Goal: Information Seeking & Learning: Learn about a topic

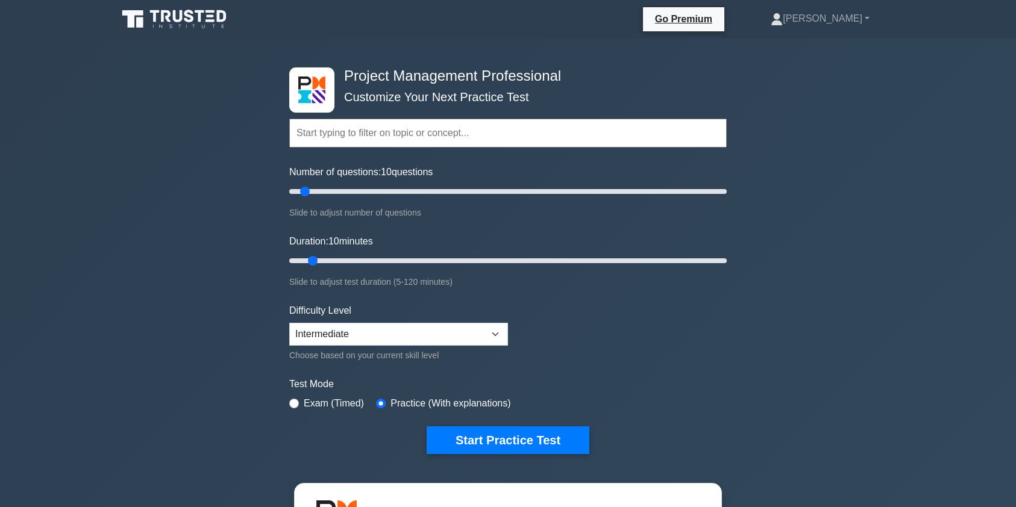
select select "intermediate"
click at [175, 20] on icon at bounding box center [179, 16] width 10 height 12
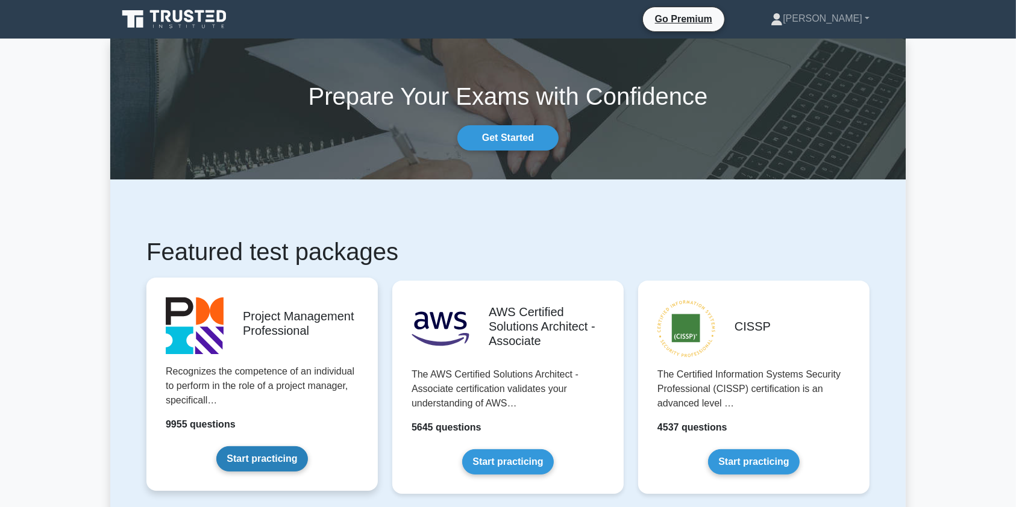
click at [272, 463] on link "Start practicing" at bounding box center [261, 458] width 91 height 25
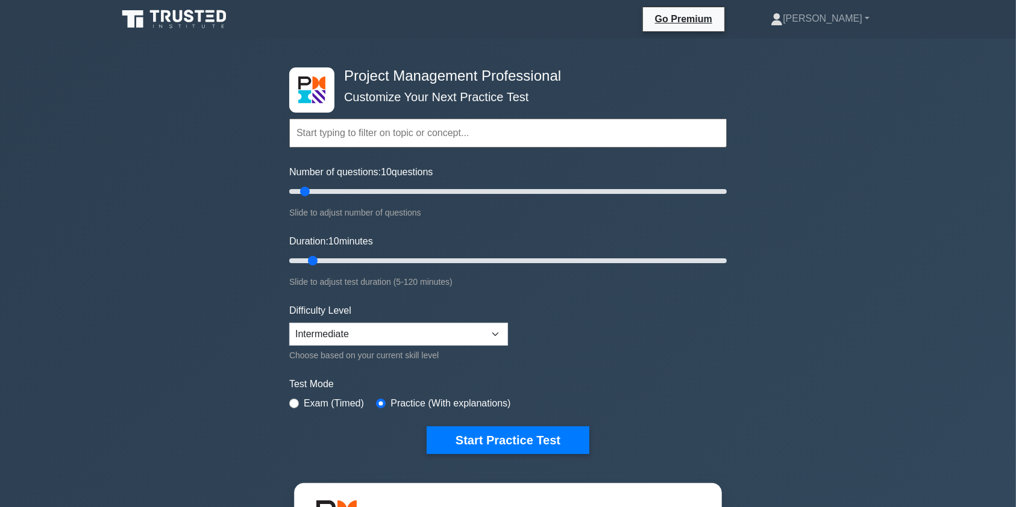
click at [319, 137] on input "text" at bounding box center [507, 133] width 437 height 29
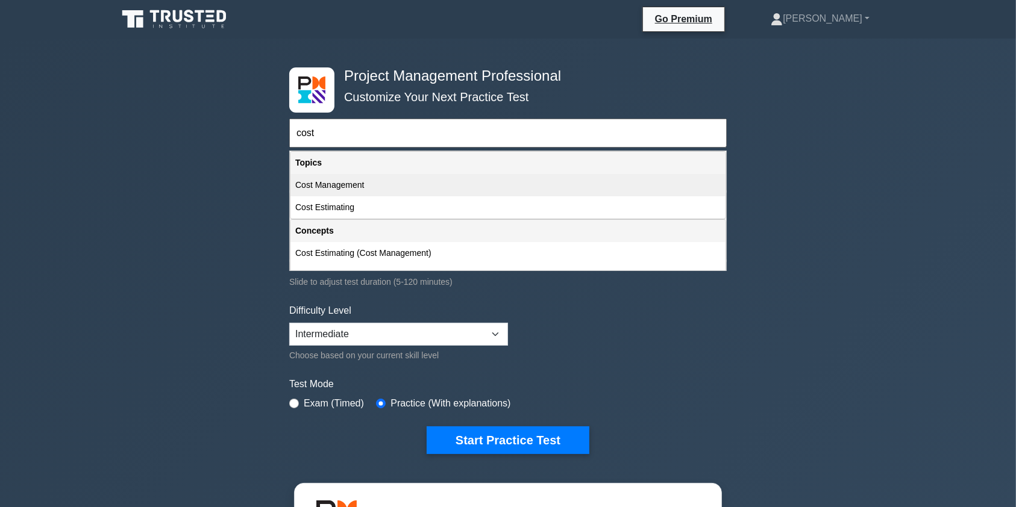
click at [332, 184] on div "Cost Management" at bounding box center [507, 185] width 435 height 22
type input "Cost Management"
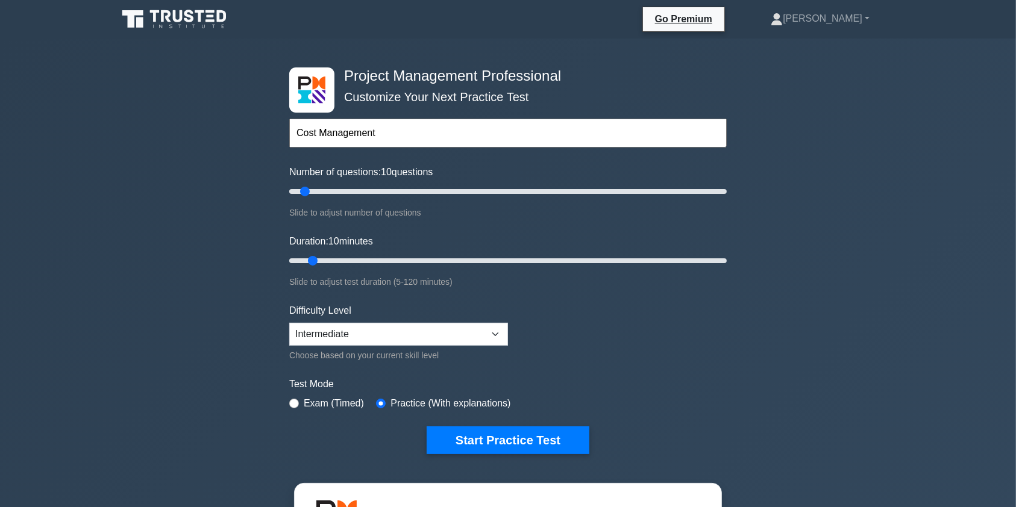
click at [201, 20] on icon at bounding box center [201, 16] width 10 height 12
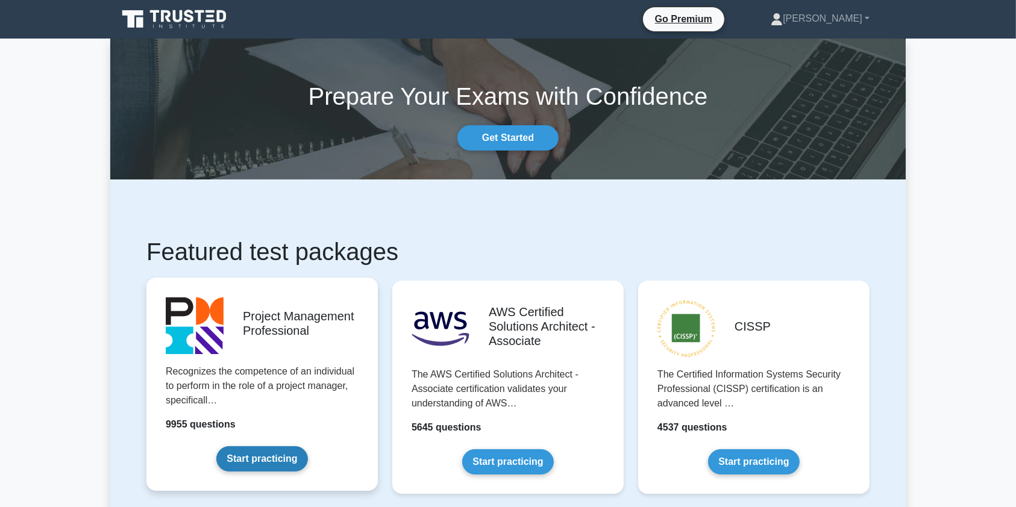
click at [271, 446] on link "Start practicing" at bounding box center [261, 458] width 91 height 25
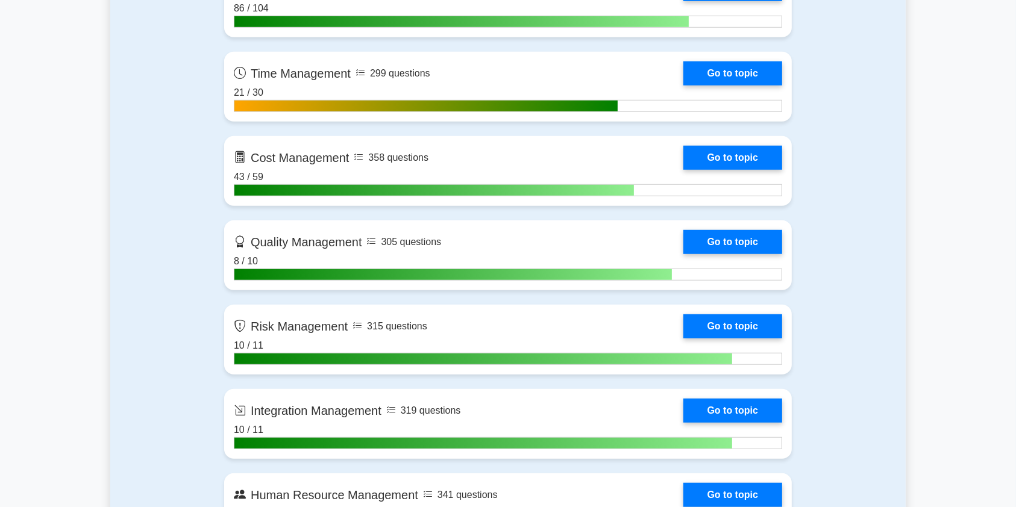
scroll to position [942, 0]
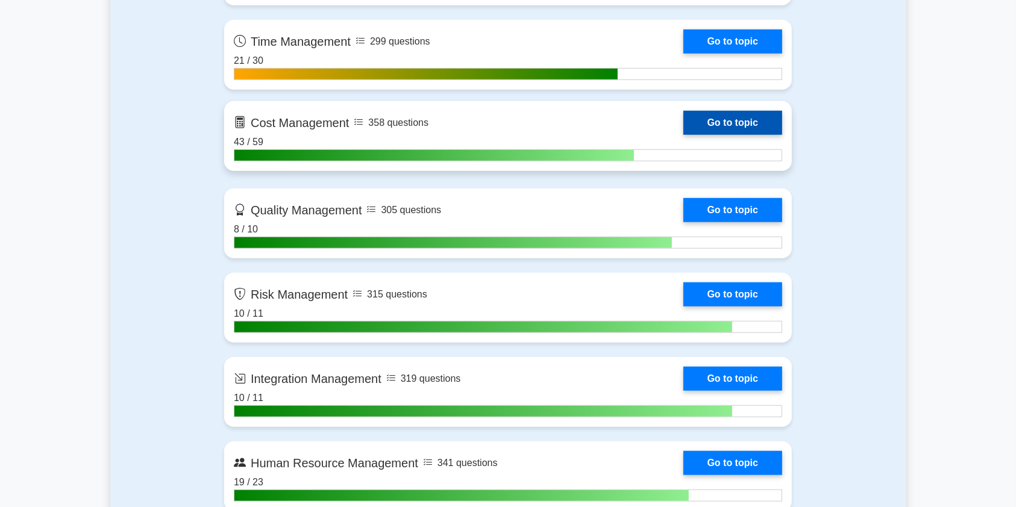
click at [683, 123] on link "Go to topic" at bounding box center [732, 123] width 99 height 24
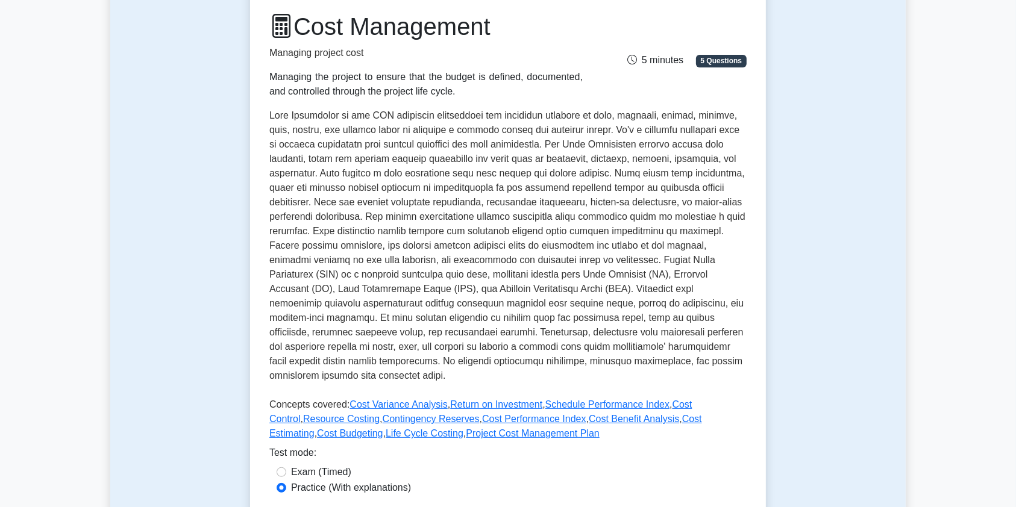
scroll to position [163, 0]
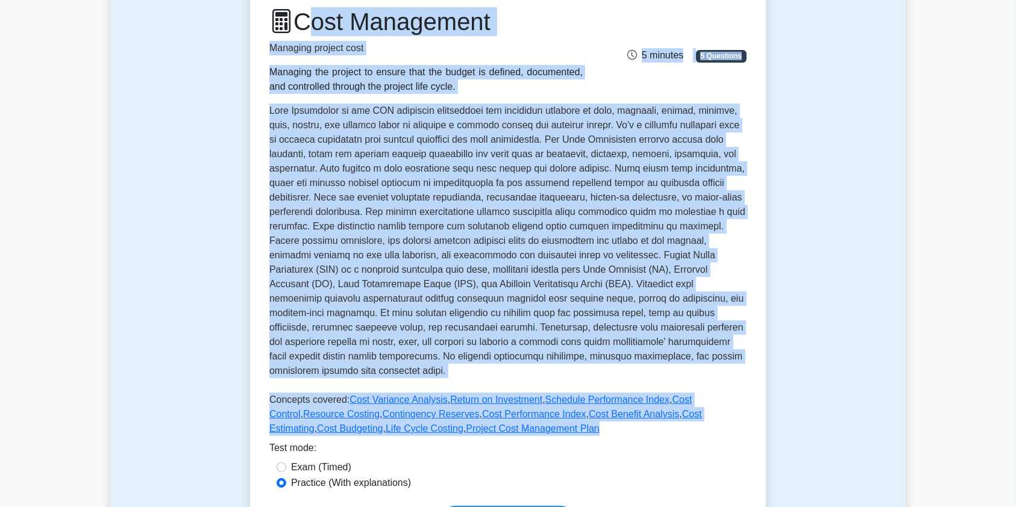
drag, startPoint x: 300, startPoint y: 30, endPoint x: 480, endPoint y: 438, distance: 445.6
click at [480, 438] on div "Cost Management Managing project cost Managing the project to ensure that the b…" at bounding box center [507, 224] width 477 height 434
copy div "Cost Management Managing project cost Managing the project to ensure that the b…"
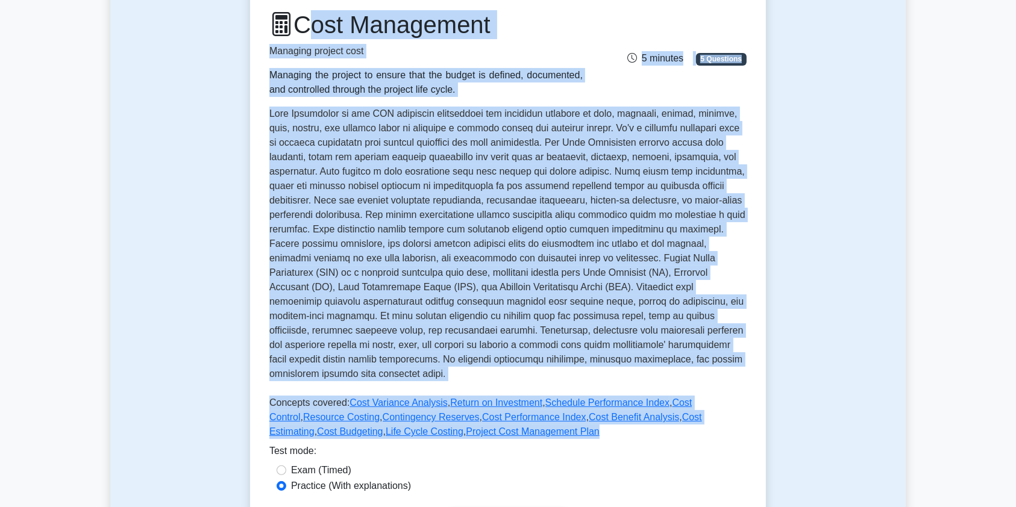
click at [851, 180] on div "Test Flashcards Cost Management Managing project cost Managing the project to e…" at bounding box center [507, 255] width 795 height 654
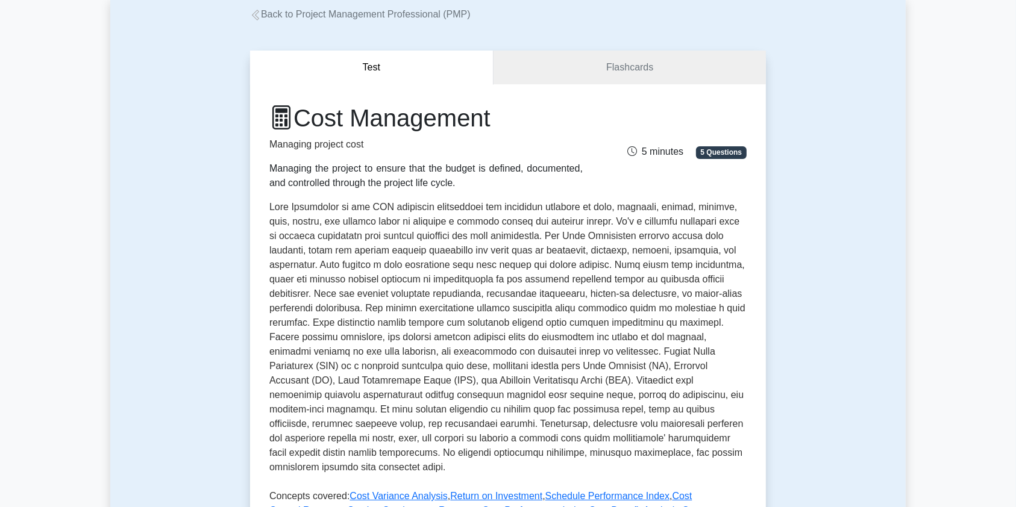
scroll to position [0, 0]
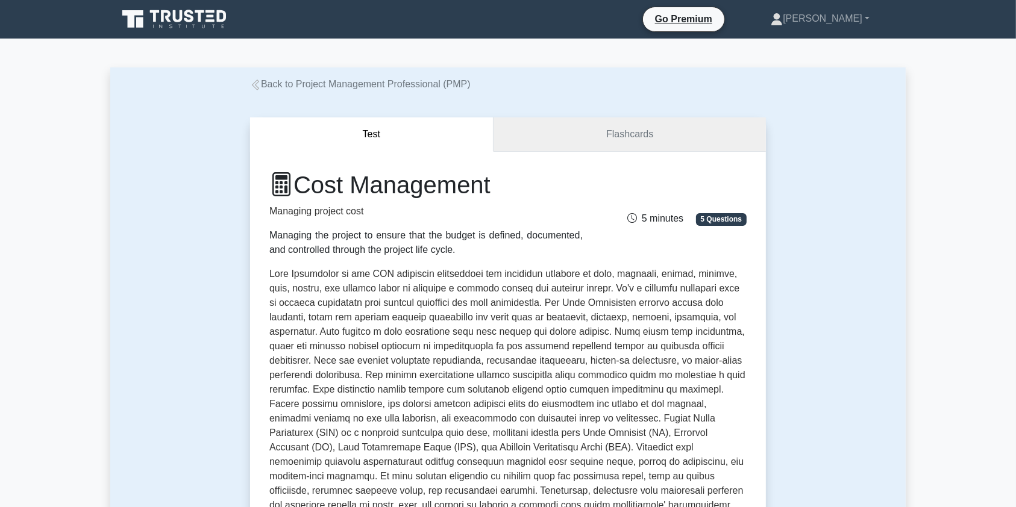
click at [588, 137] on link "Flashcards" at bounding box center [629, 134] width 272 height 34
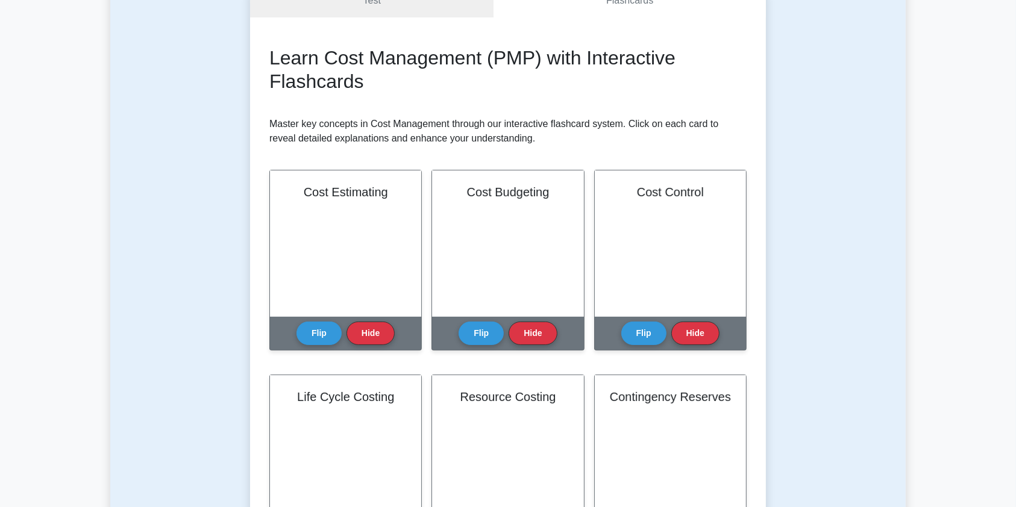
scroll to position [172, 0]
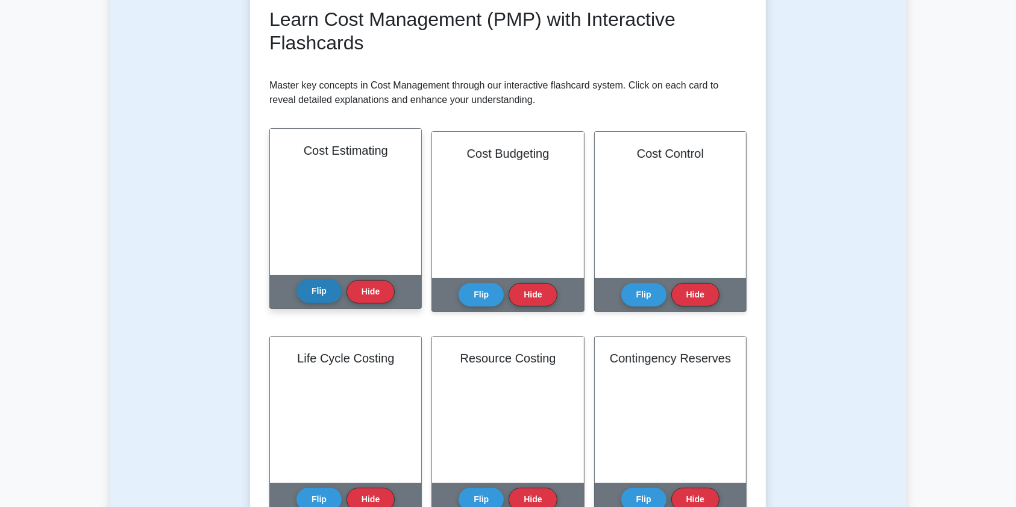
click at [313, 283] on button "Flip" at bounding box center [318, 291] width 45 height 23
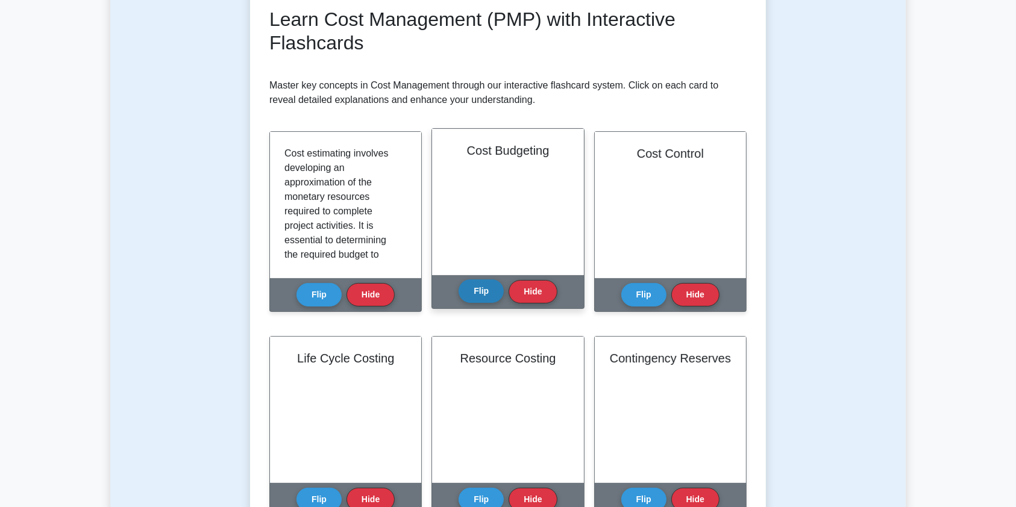
click at [477, 282] on button "Flip" at bounding box center [480, 291] width 45 height 23
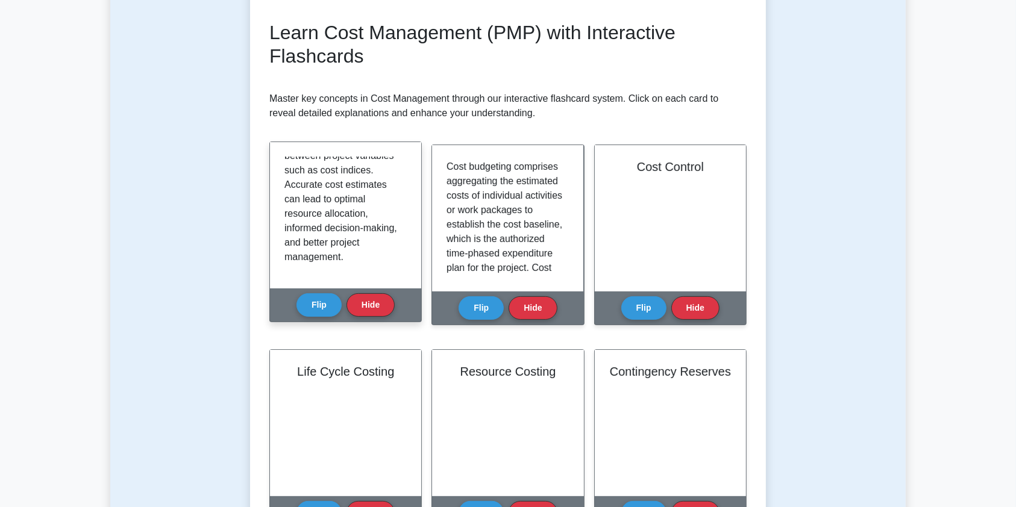
scroll to position [0, 0]
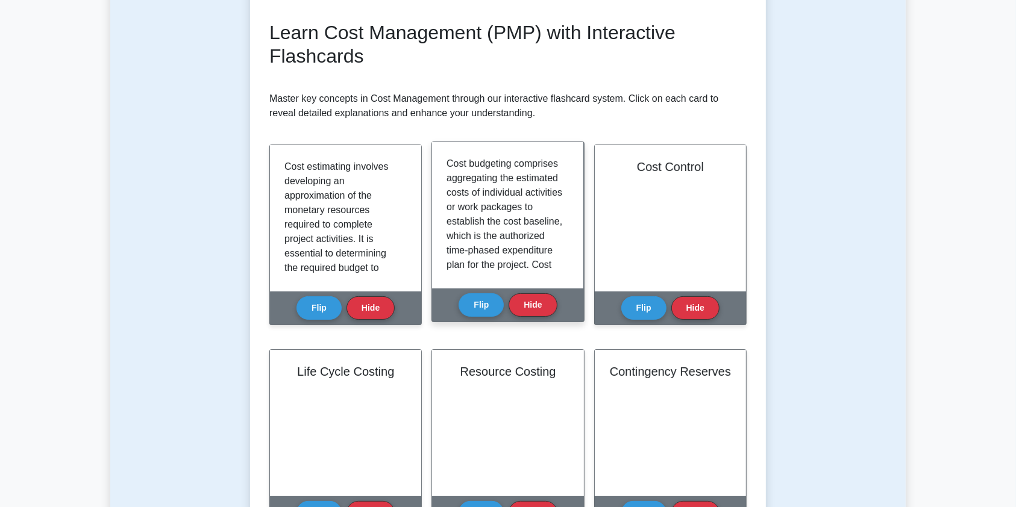
click at [448, 169] on div "Cost budgeting comprises aggregating the estimated costs of individual activiti…" at bounding box center [507, 215] width 151 height 146
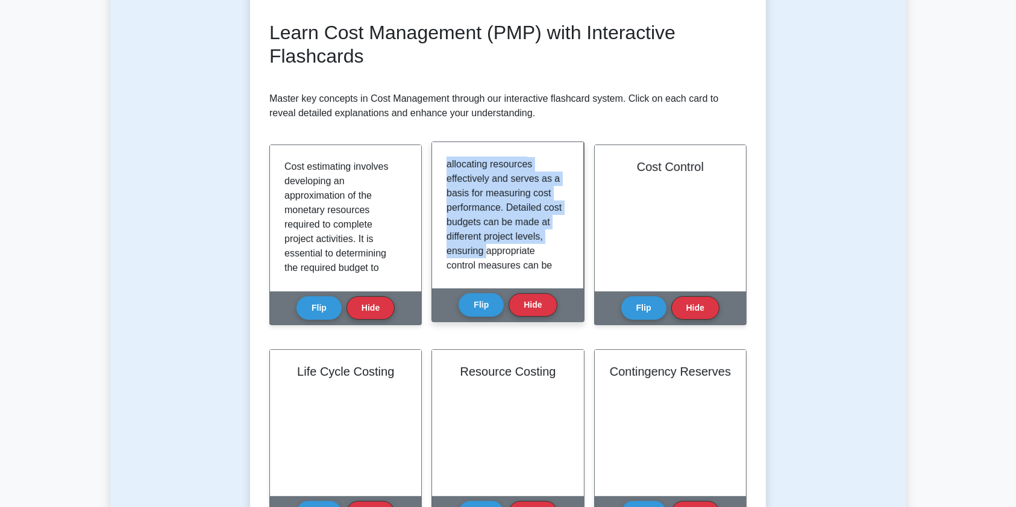
scroll to position [136, 0]
drag, startPoint x: 448, startPoint y: 169, endPoint x: 490, endPoint y: 240, distance: 82.7
click at [490, 240] on p "Cost budgeting comprises aggregating the estimated costs of individual activiti…" at bounding box center [504, 209] width 117 height 376
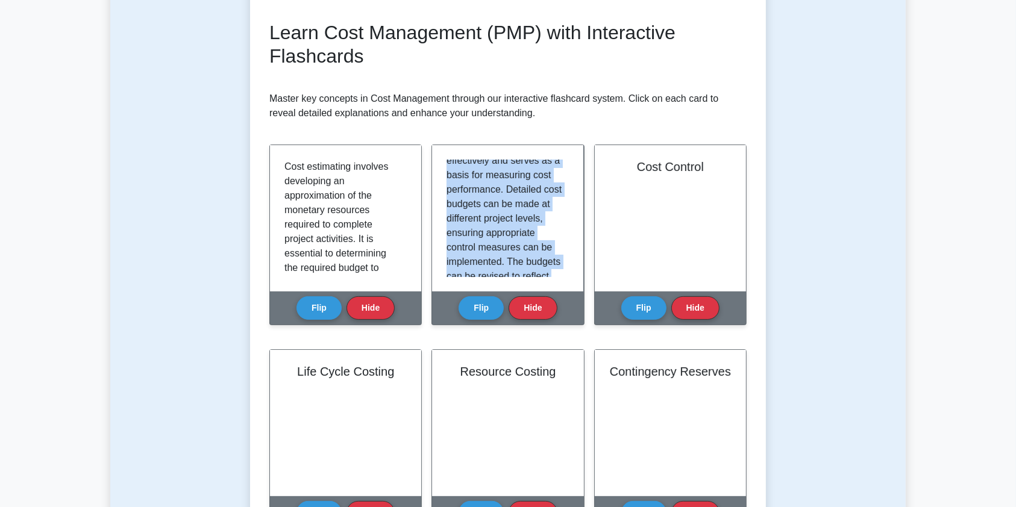
scroll to position [0, 0]
drag, startPoint x: 489, startPoint y: 266, endPoint x: 431, endPoint y: 139, distance: 139.4
click at [431, 139] on div "Learn Cost Management (PMP) with Interactive Flashcards Master key concepts in …" at bounding box center [507, 487] width 477 height 933
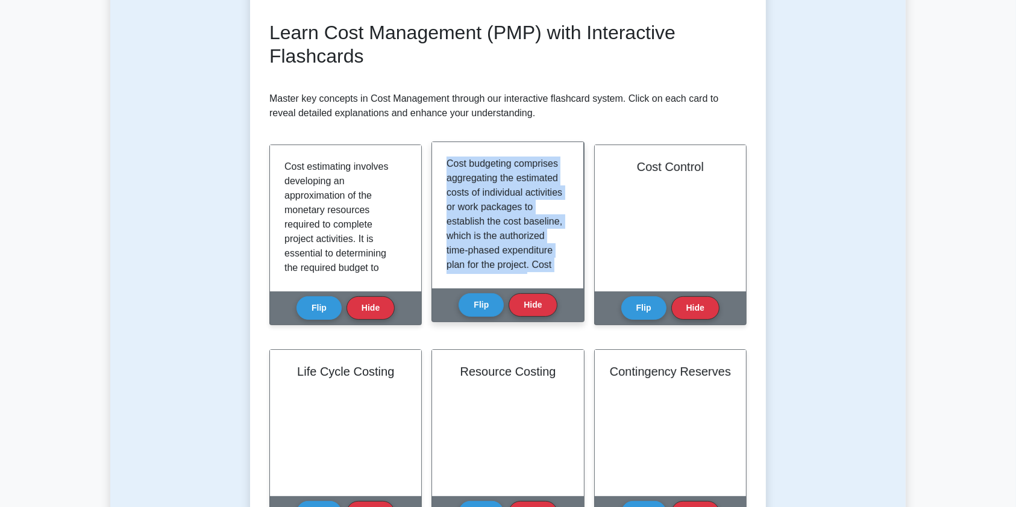
copy div "Cost Budgeting Cost budgeting comprises aggregating the estimated costs of indi…"
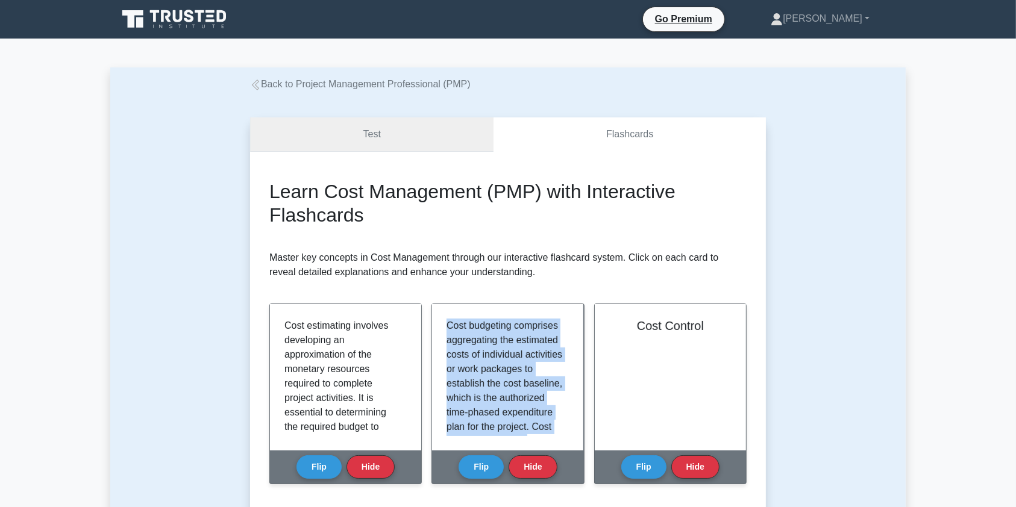
click at [408, 142] on link "Test" at bounding box center [371, 134] width 243 height 34
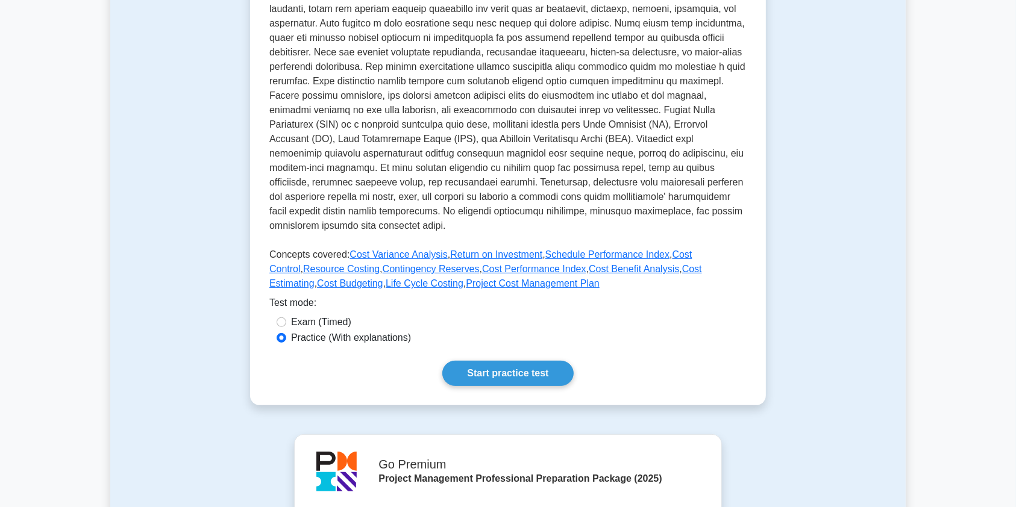
scroll to position [381, 0]
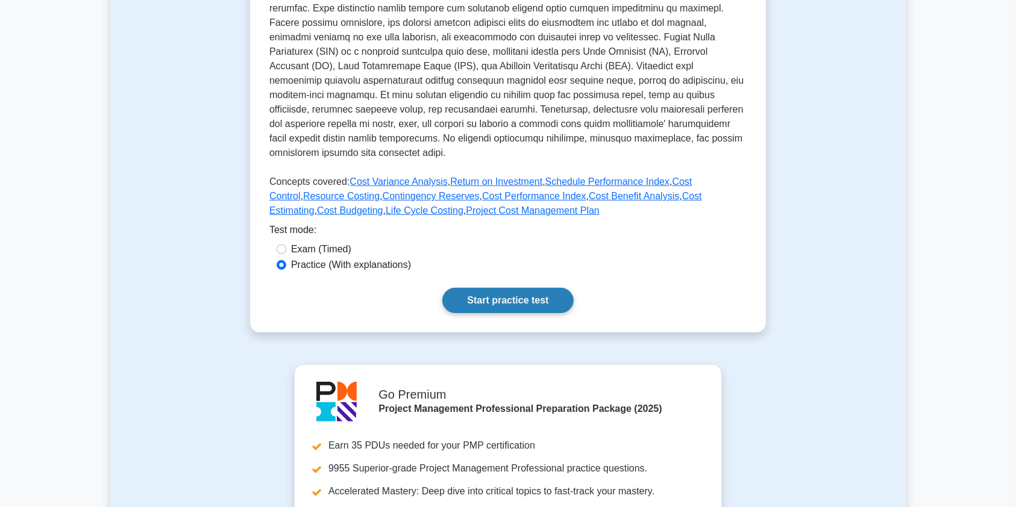
click at [512, 301] on link "Start practice test" at bounding box center [507, 300] width 131 height 25
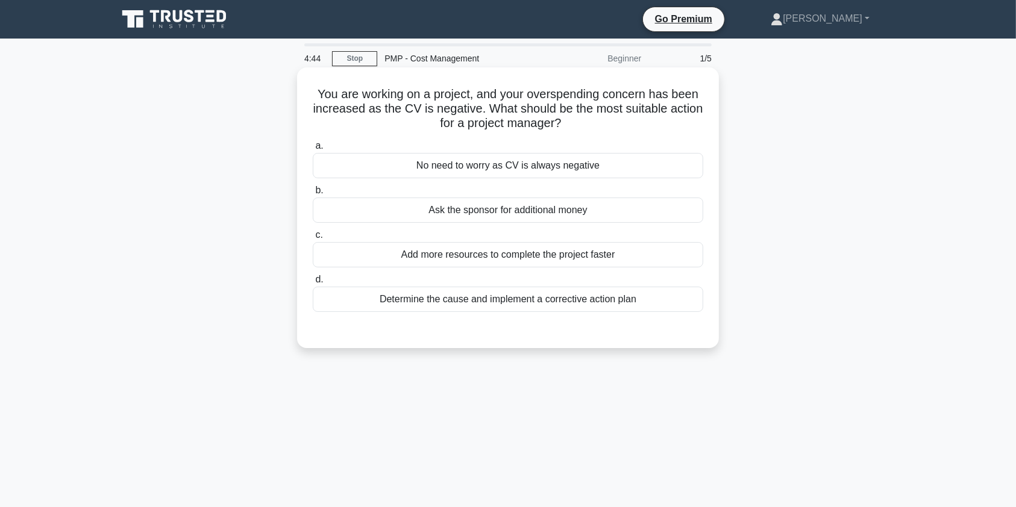
click at [594, 301] on div "Determine the cause and implement a corrective action plan" at bounding box center [508, 299] width 390 height 25
click at [313, 284] on input "d. Determine the cause and implement a corrective action plan" at bounding box center [313, 280] width 0 height 8
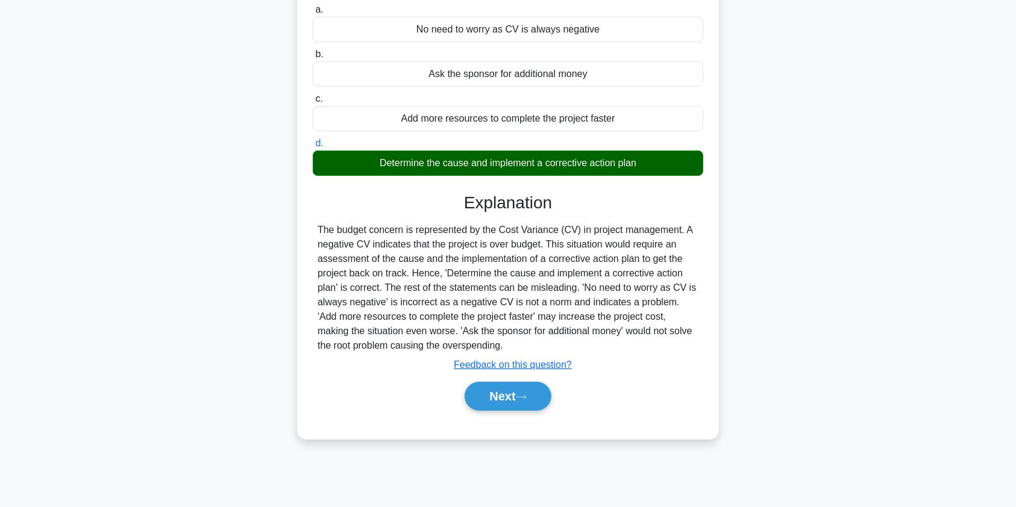
scroll to position [144, 0]
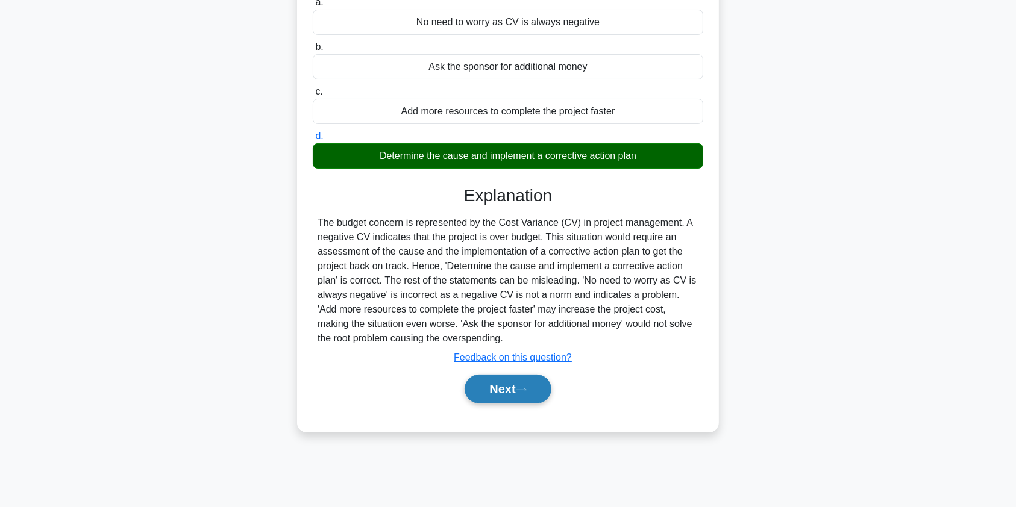
click at [510, 387] on button "Next" at bounding box center [508, 389] width 86 height 29
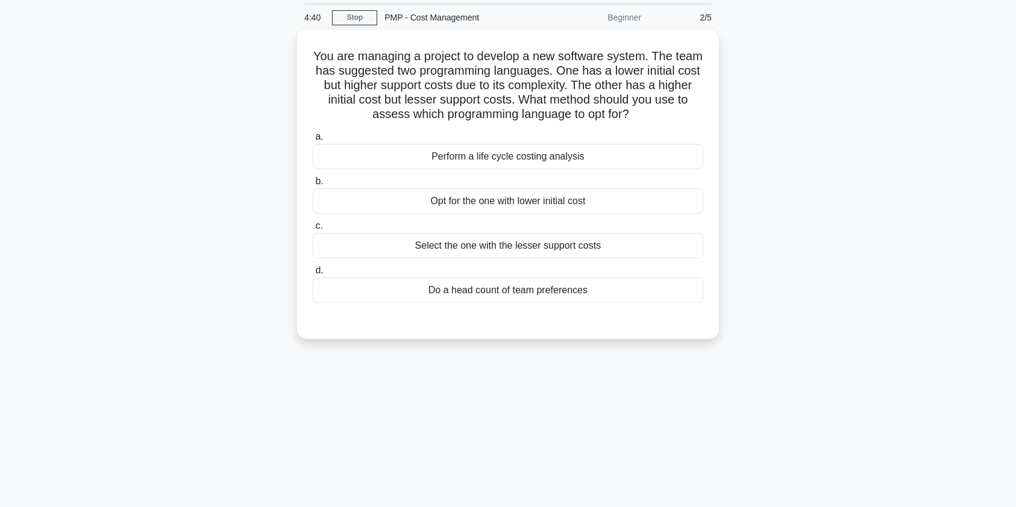
scroll to position [37, 0]
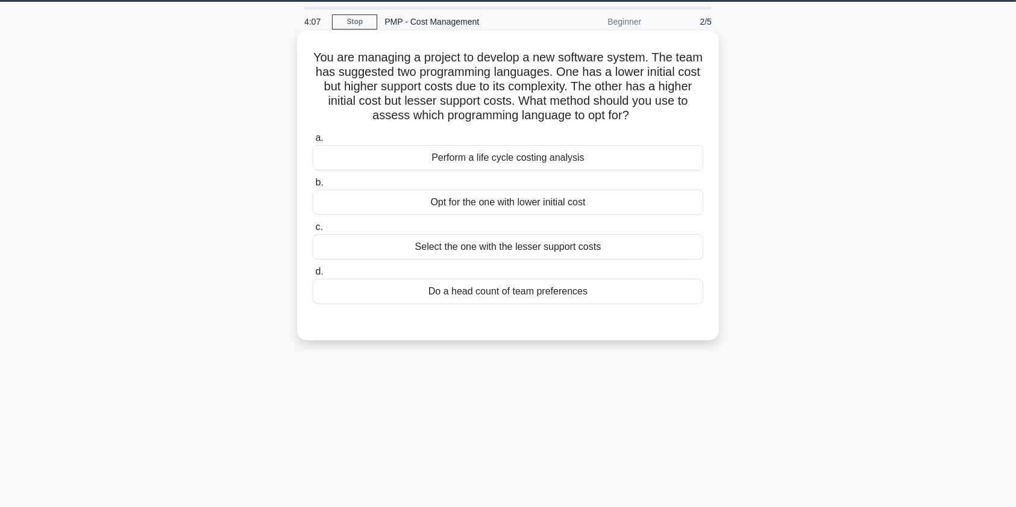
click at [565, 162] on div "Perform a life cycle costing analysis" at bounding box center [508, 157] width 390 height 25
click at [313, 142] on input "a. Perform a life cycle costing analysis" at bounding box center [313, 138] width 0 height 8
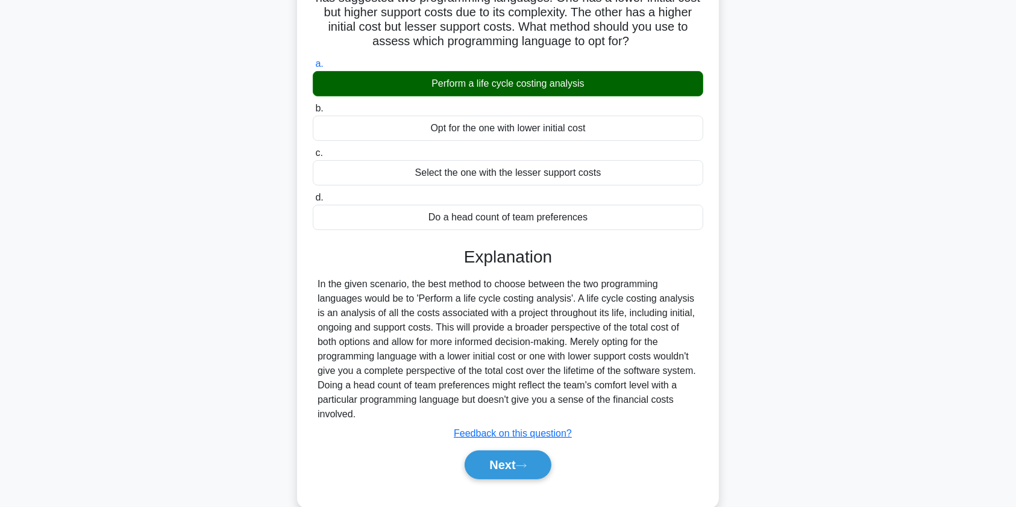
scroll to position [144, 0]
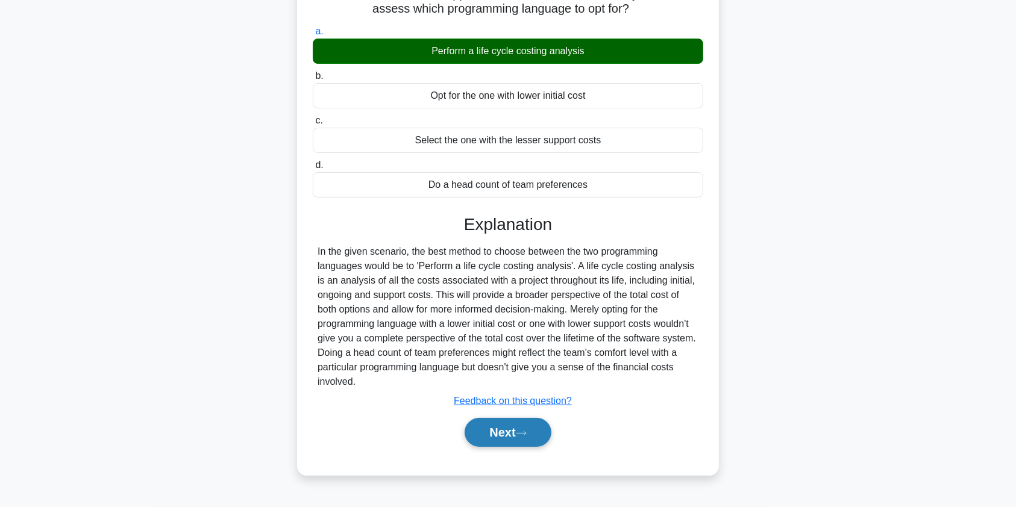
click at [492, 433] on button "Next" at bounding box center [508, 432] width 86 height 29
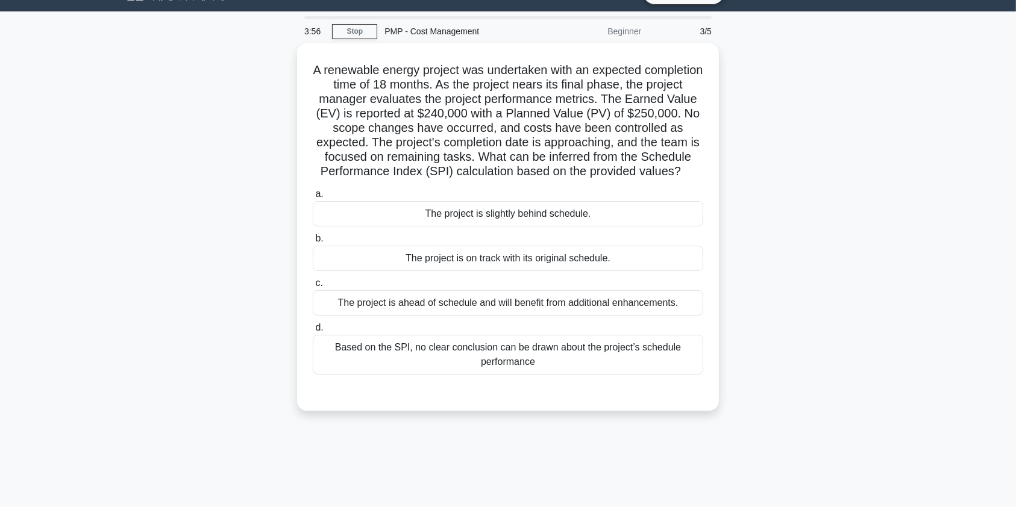
scroll to position [1, 0]
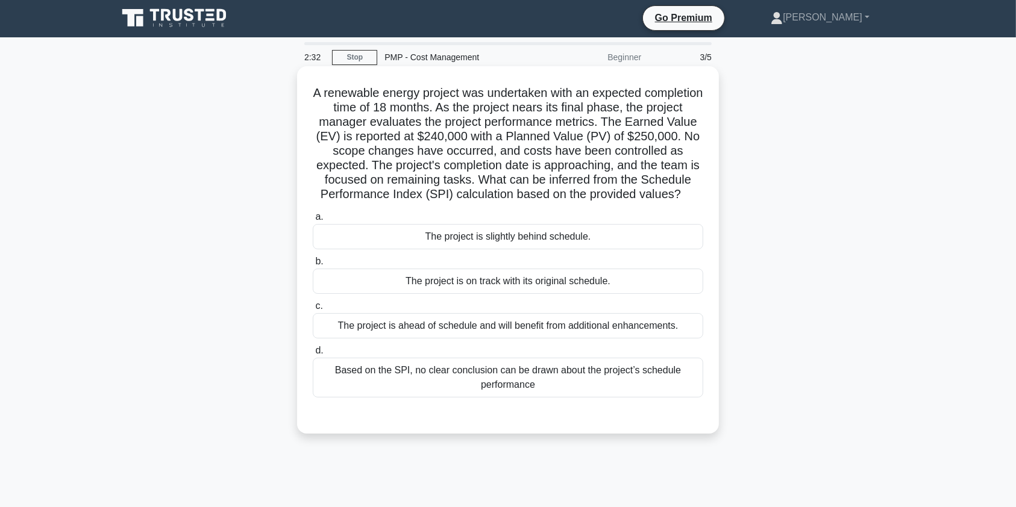
click at [477, 249] on div "The project is slightly behind schedule." at bounding box center [508, 236] width 390 height 25
click at [313, 221] on input "a. The project is slightly behind schedule." at bounding box center [313, 217] width 0 height 8
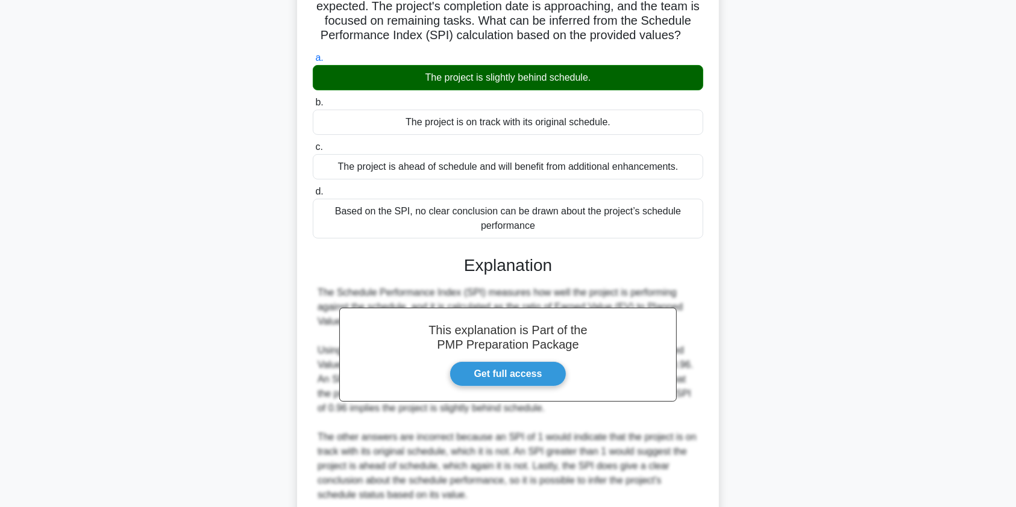
scroll to position [279, 0]
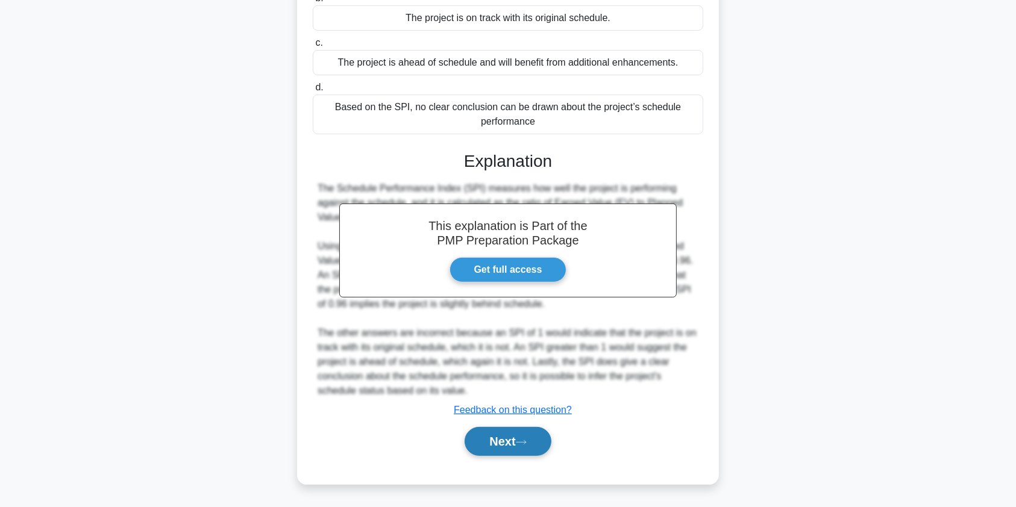
click at [498, 440] on button "Next" at bounding box center [508, 441] width 86 height 29
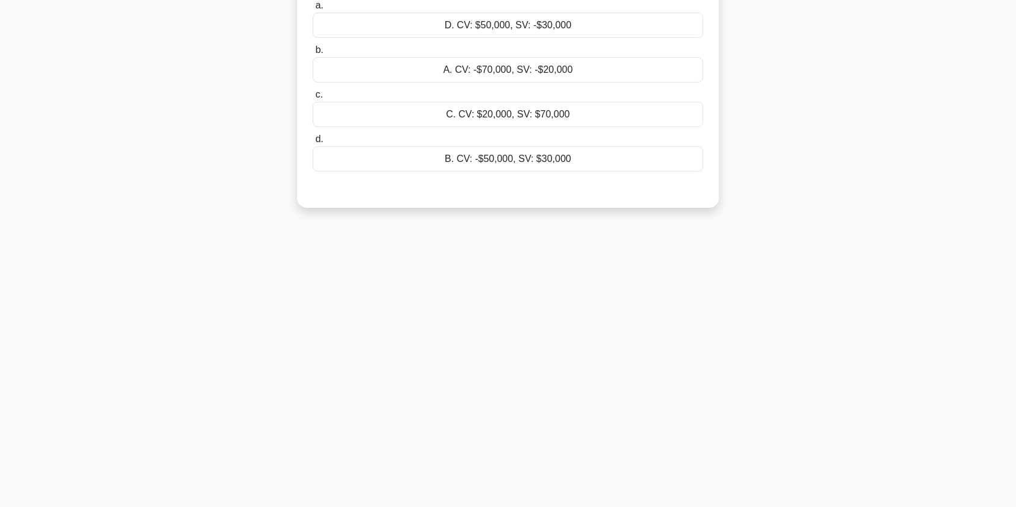
scroll to position [0, 0]
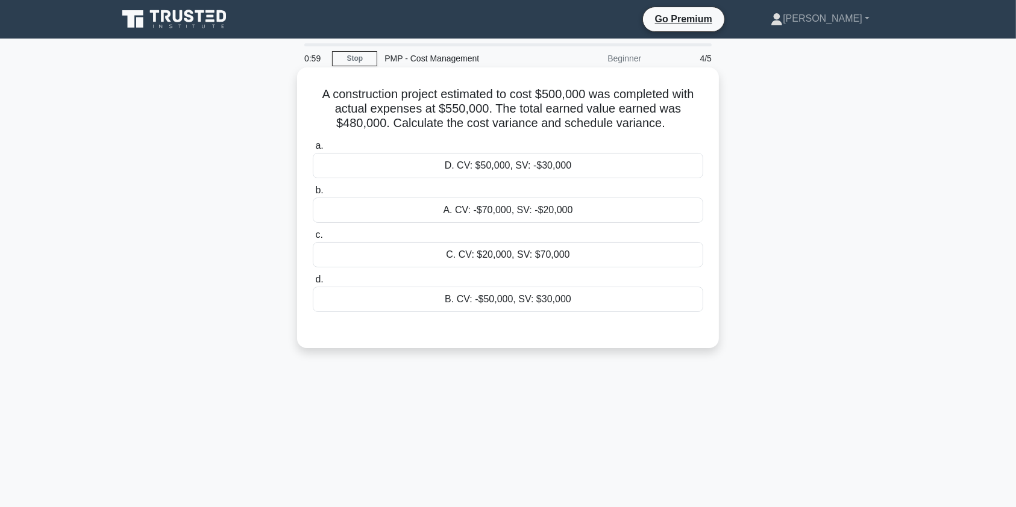
click at [448, 302] on div "B. CV: -$50,000, SV: $30,000" at bounding box center [508, 299] width 390 height 25
click at [313, 284] on input "d. B. CV: -$50,000, SV: $30,000" at bounding box center [313, 280] width 0 height 8
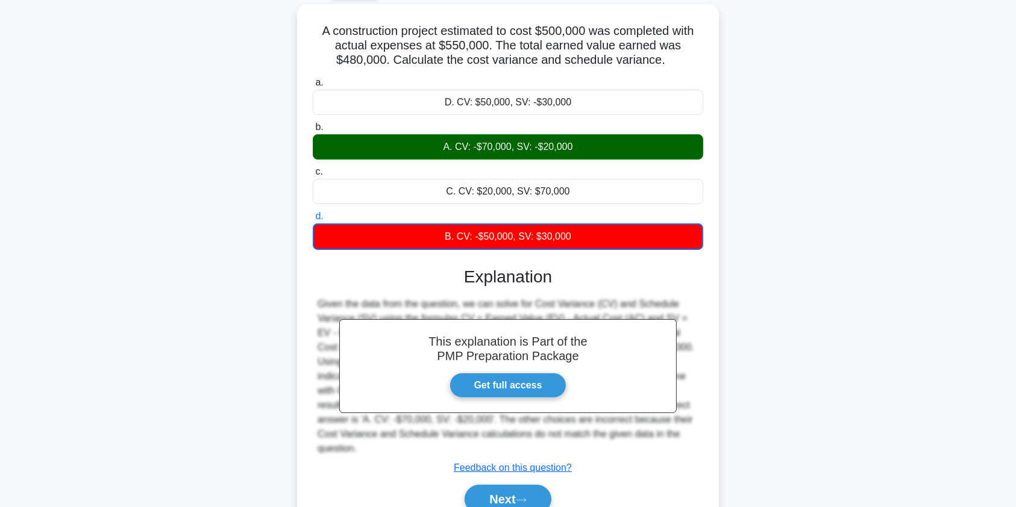
scroll to position [144, 0]
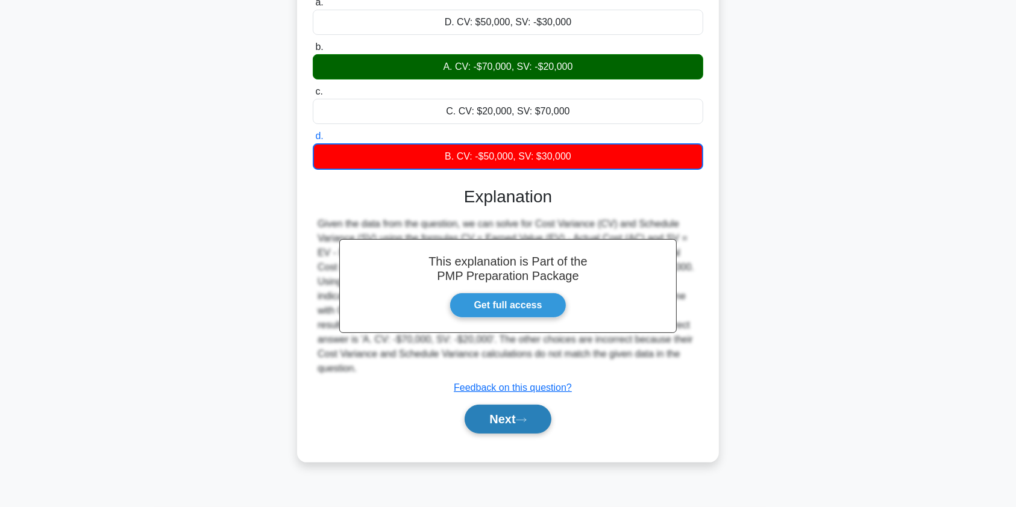
click at [502, 405] on button "Next" at bounding box center [508, 419] width 86 height 29
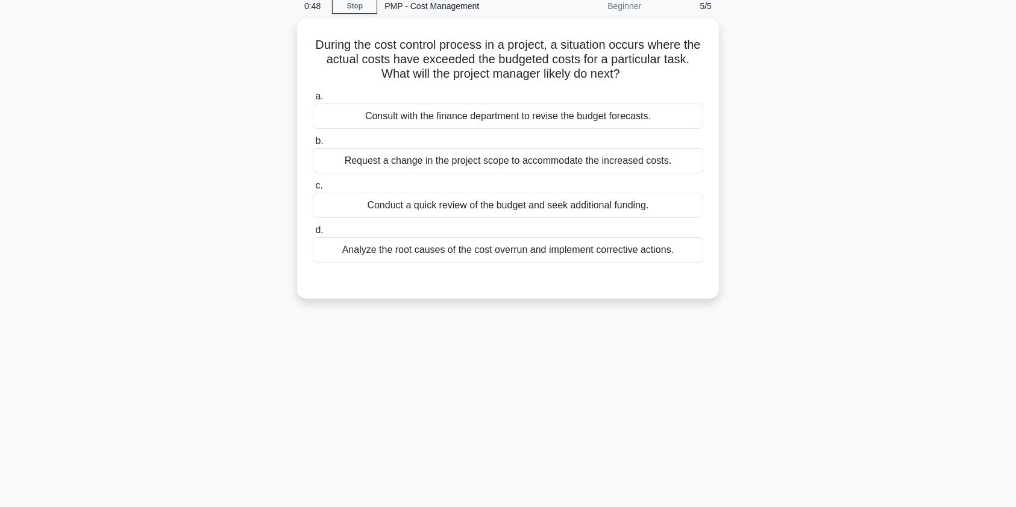
scroll to position [0, 0]
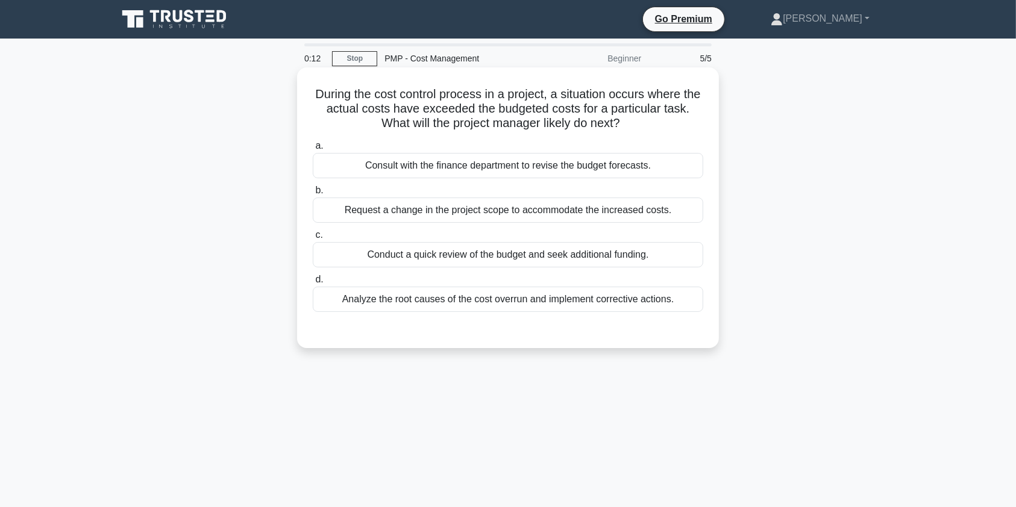
click at [558, 306] on div "Analyze the root causes of the cost overrun and implement corrective actions." at bounding box center [508, 299] width 390 height 25
click at [313, 284] on input "d. Analyze the root causes of the cost overrun and implement corrective actions." at bounding box center [313, 280] width 0 height 8
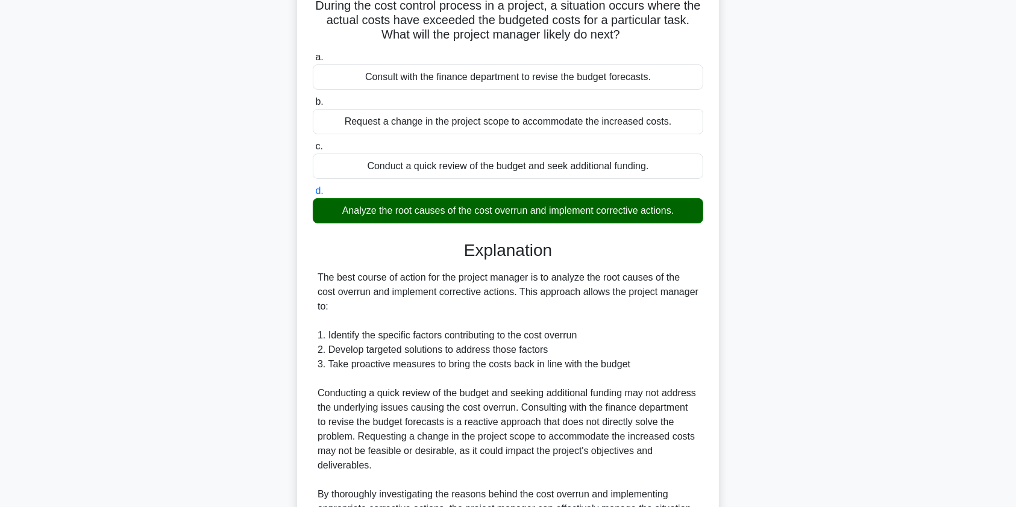
scroll to position [221, 0]
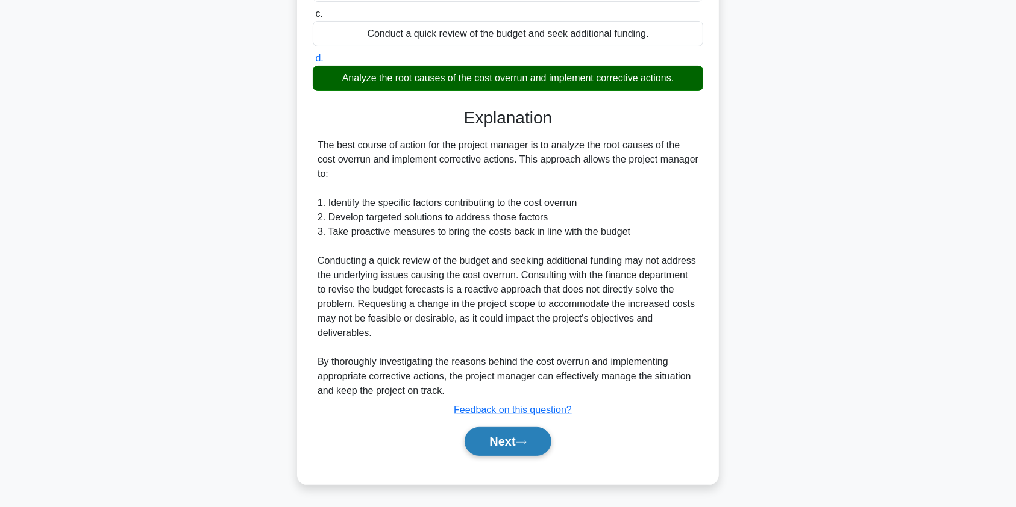
click at [511, 437] on button "Next" at bounding box center [508, 441] width 86 height 29
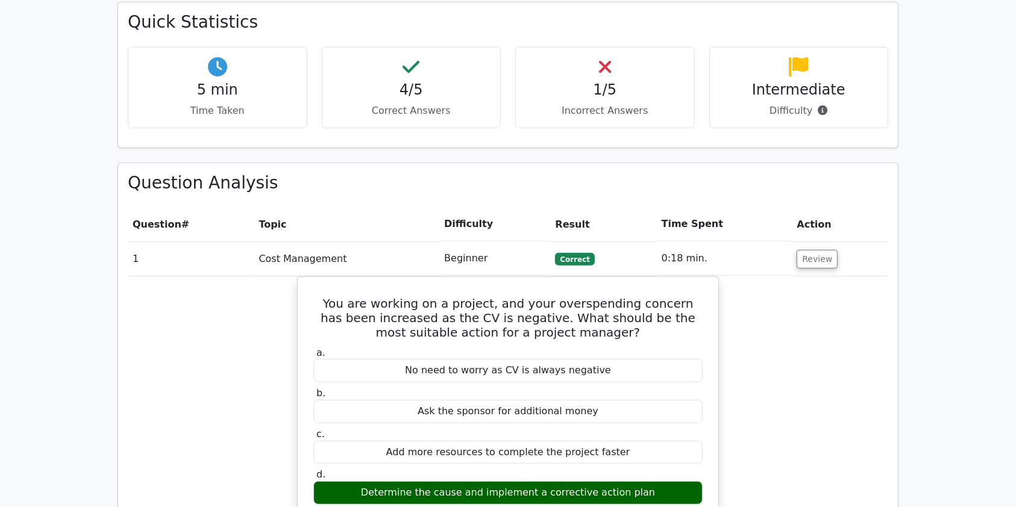
scroll to position [725, 0]
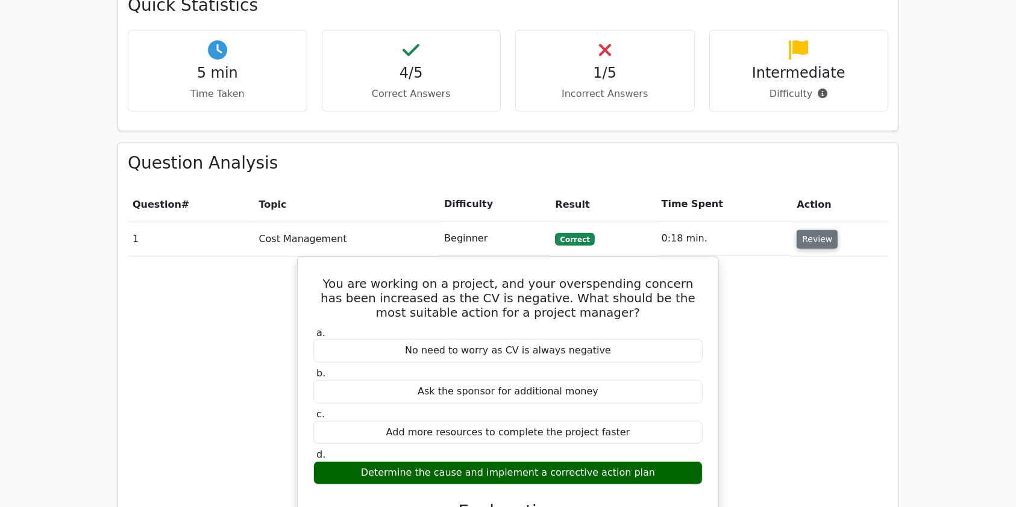
click at [821, 230] on button "Review" at bounding box center [816, 239] width 41 height 19
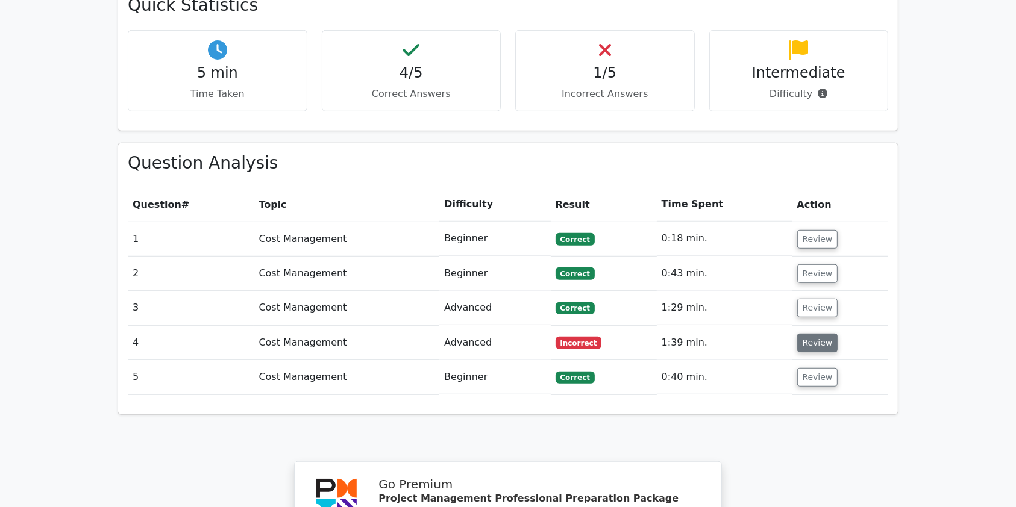
click at [812, 334] on button "Review" at bounding box center [817, 343] width 41 height 19
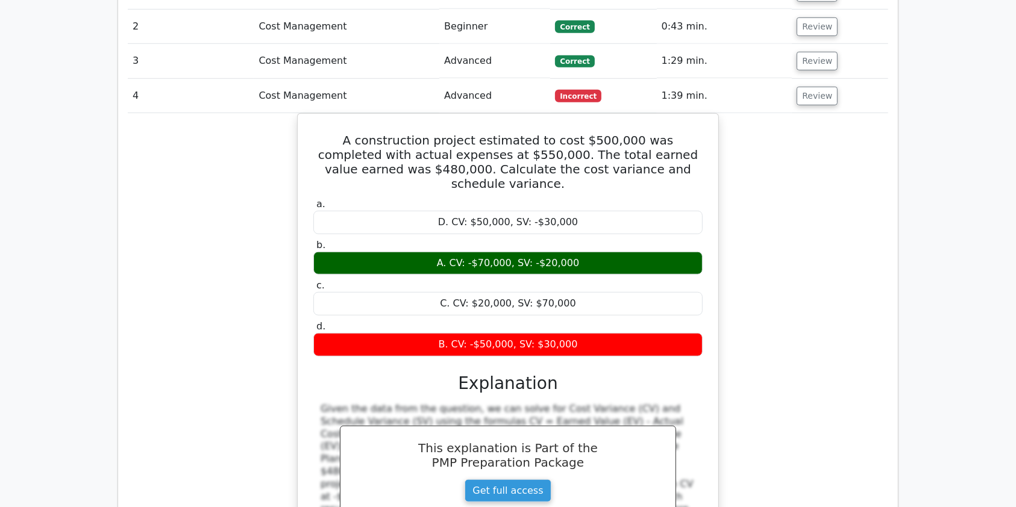
scroll to position [947, 0]
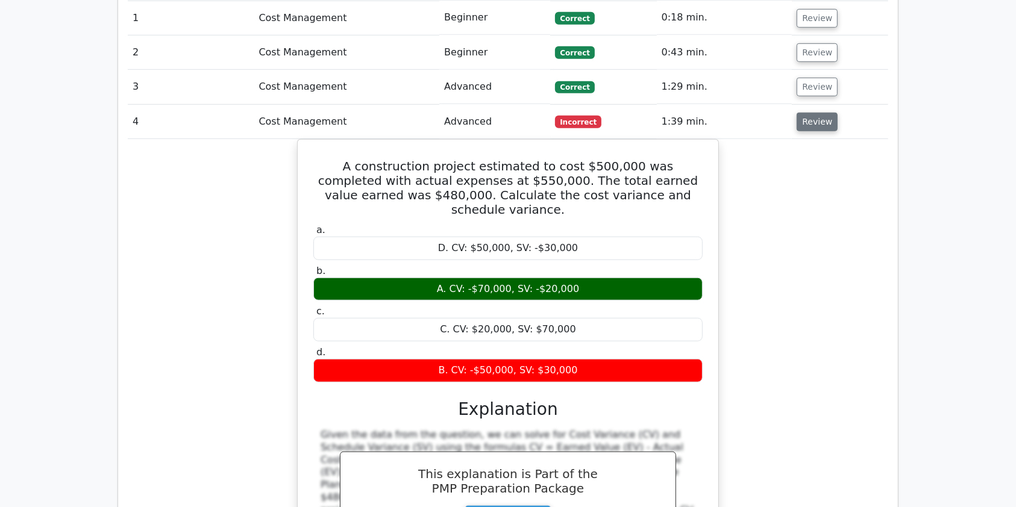
click at [810, 113] on button "Review" at bounding box center [816, 122] width 41 height 19
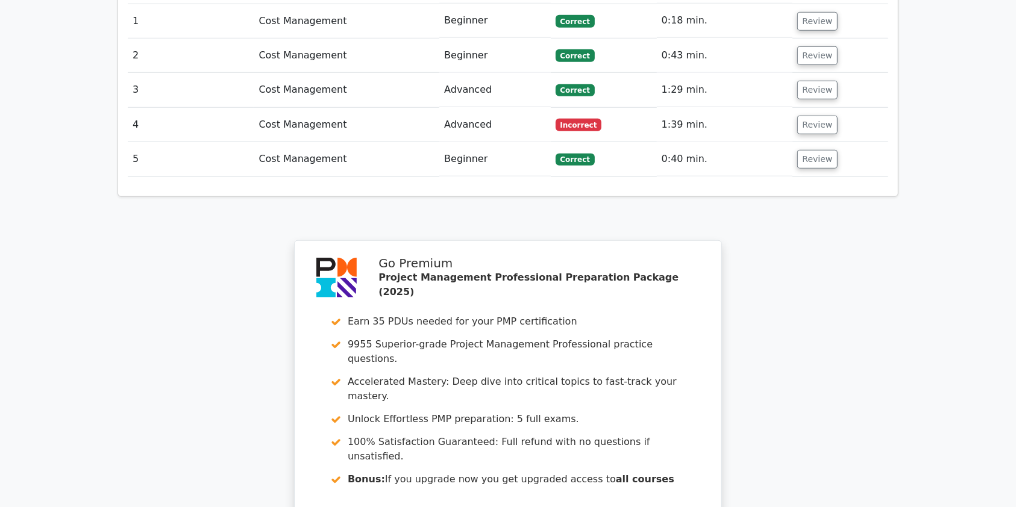
click at [863, 275] on div "Your Test Results Project Management Professional - Cost Management 80% Your Sc…" at bounding box center [507, 42] width 795 height 1219
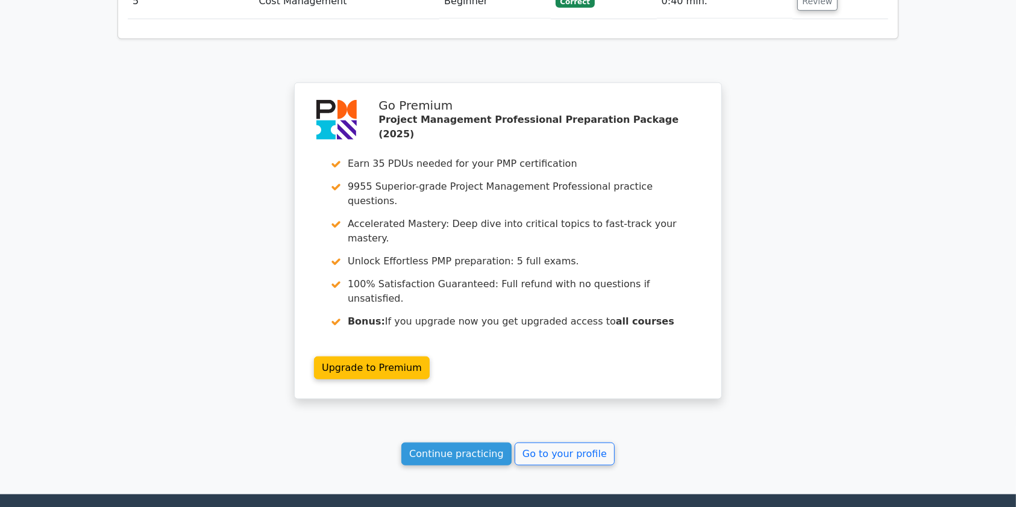
scroll to position [1127, 0]
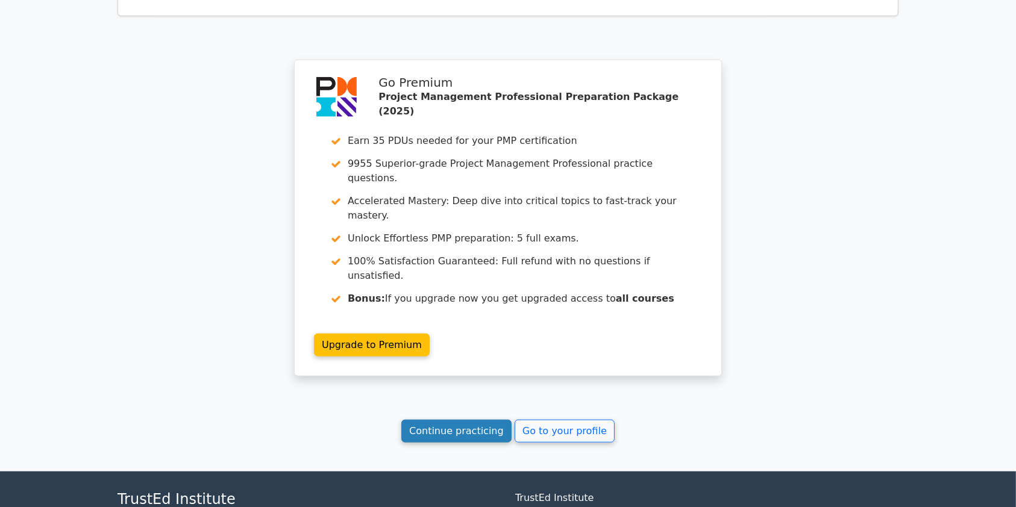
click at [474, 420] on link "Continue practicing" at bounding box center [456, 431] width 110 height 23
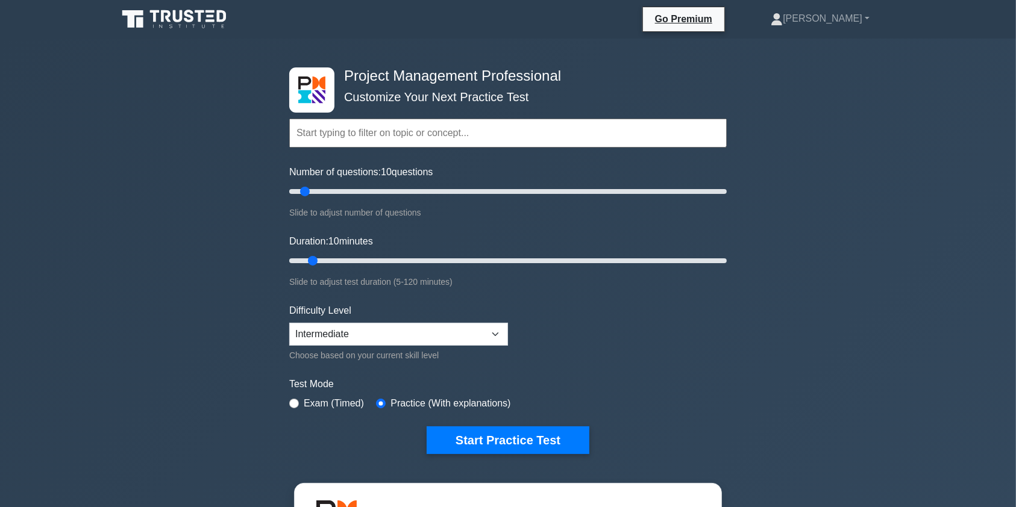
click at [389, 136] on input "text" at bounding box center [507, 133] width 437 height 29
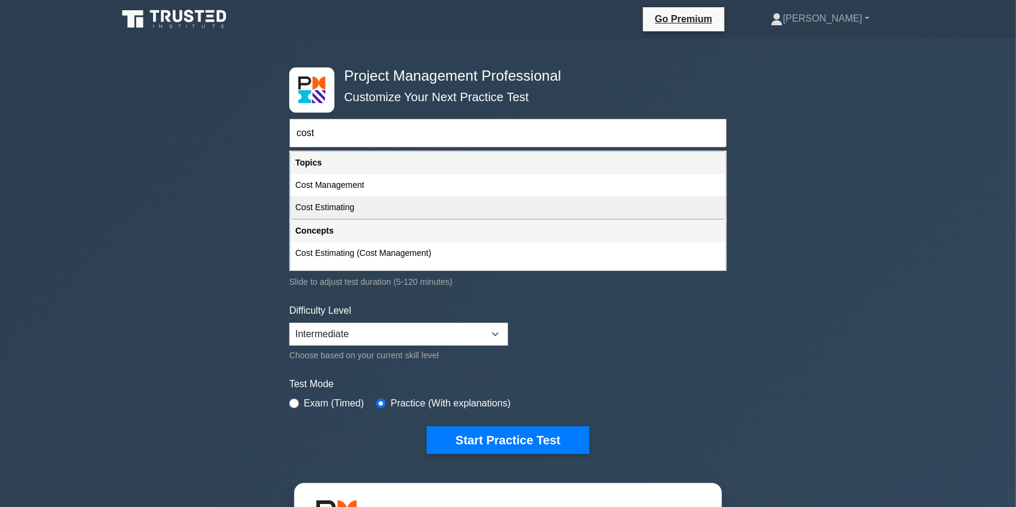
click at [357, 205] on div "Cost Estimating" at bounding box center [507, 207] width 435 height 22
type input "Cost Estimating"
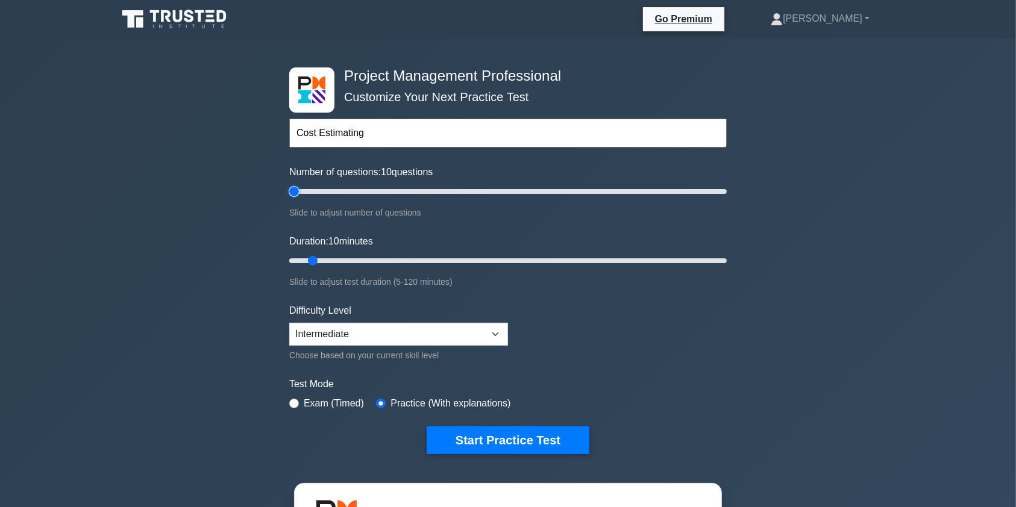
type input "5"
click at [294, 190] on input "Number of questions: 10 questions" at bounding box center [507, 191] width 437 height 14
type input "5"
click at [299, 257] on input "Duration: 10 minutes" at bounding box center [507, 261] width 437 height 14
click at [402, 129] on input "text" at bounding box center [507, 133] width 437 height 29
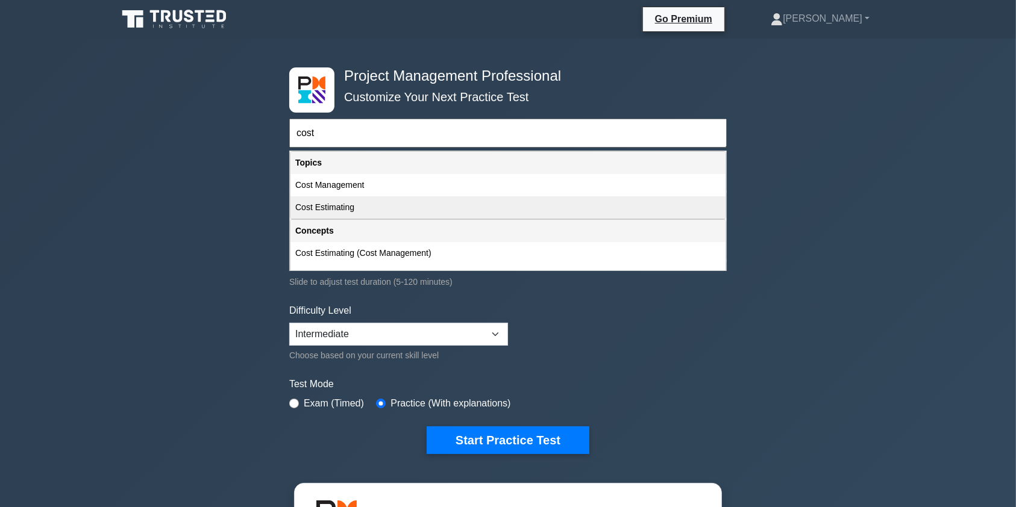
click at [373, 210] on div "Cost Estimating" at bounding box center [507, 207] width 435 height 22
type input "Cost Estimating"
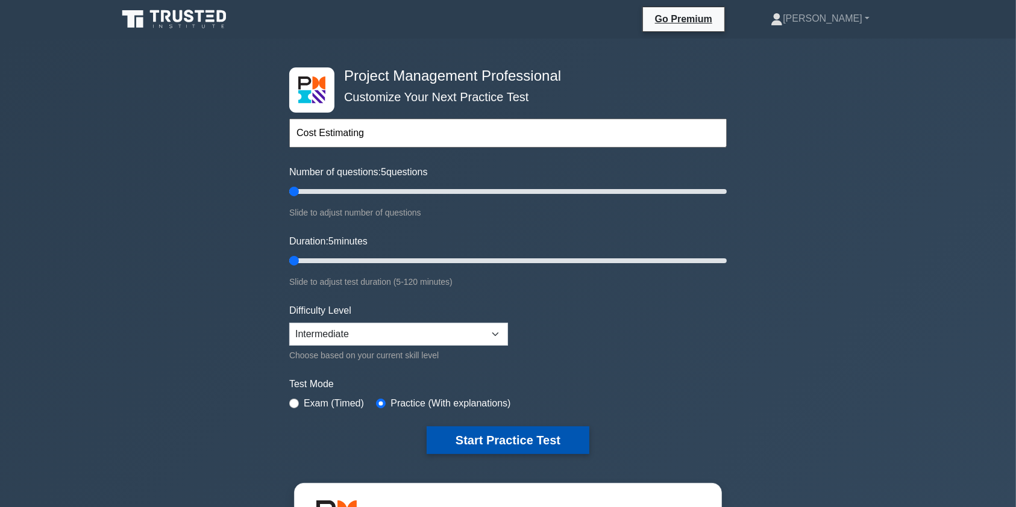
click at [516, 444] on button "Start Practice Test" at bounding box center [508, 441] width 163 height 28
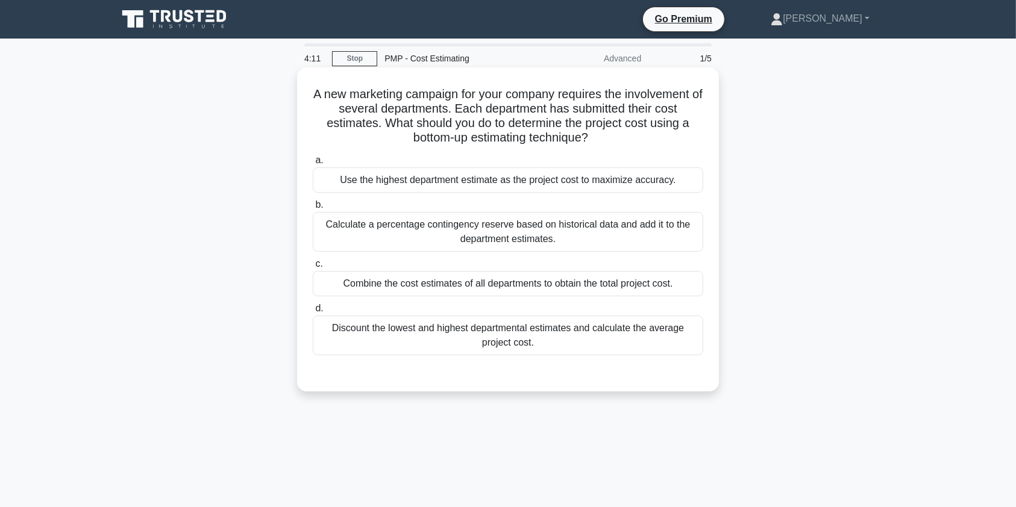
click at [516, 189] on div "Use the highest department estimate as the project cost to maximize accuracy." at bounding box center [508, 179] width 390 height 25
click at [313, 164] on input "a. Use the highest department estimate as the project cost to maximize accuracy." at bounding box center [313, 161] width 0 height 8
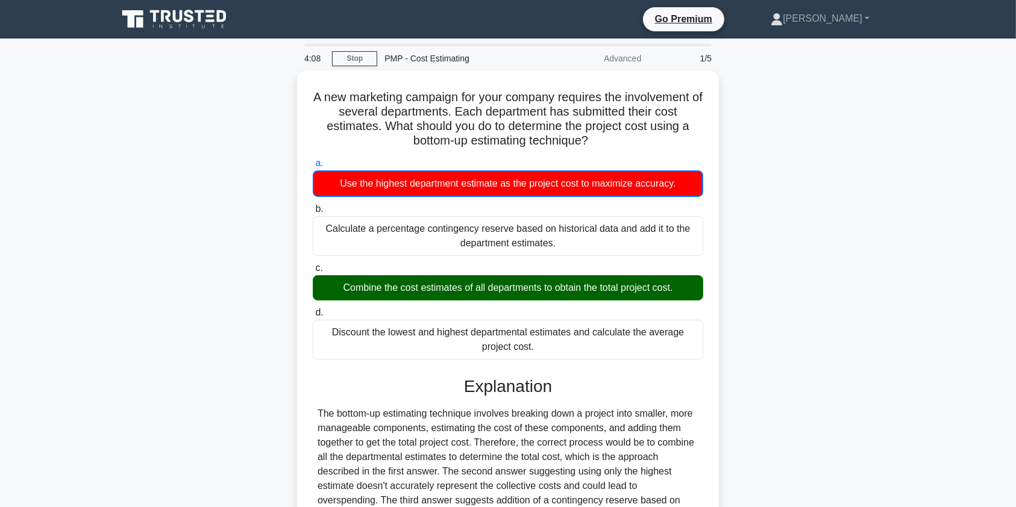
scroll to position [149, 0]
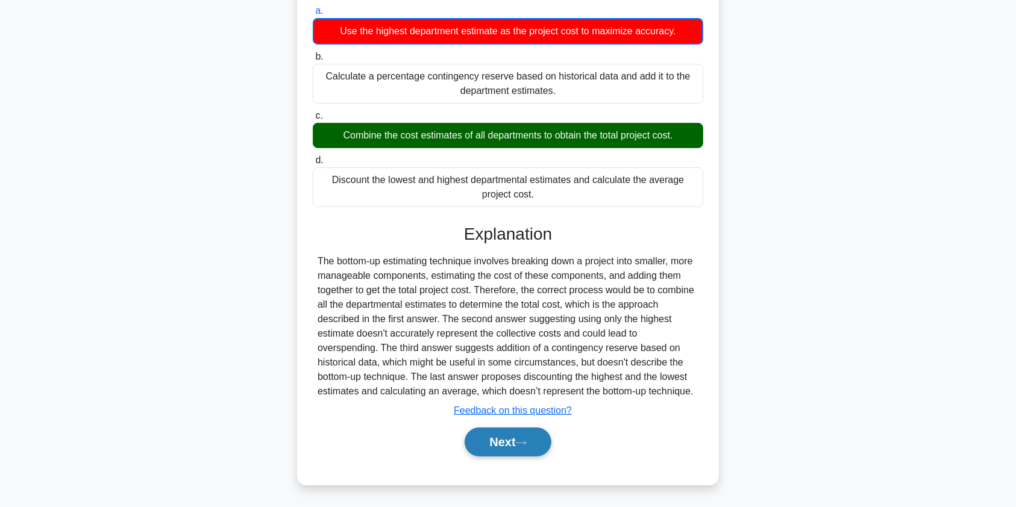
click at [492, 445] on button "Next" at bounding box center [508, 442] width 86 height 29
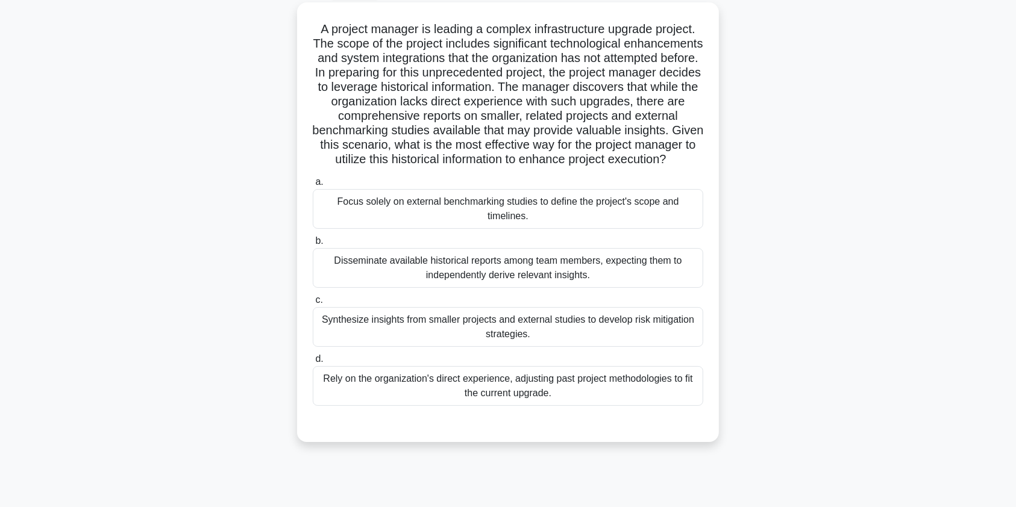
scroll to position [69, 0]
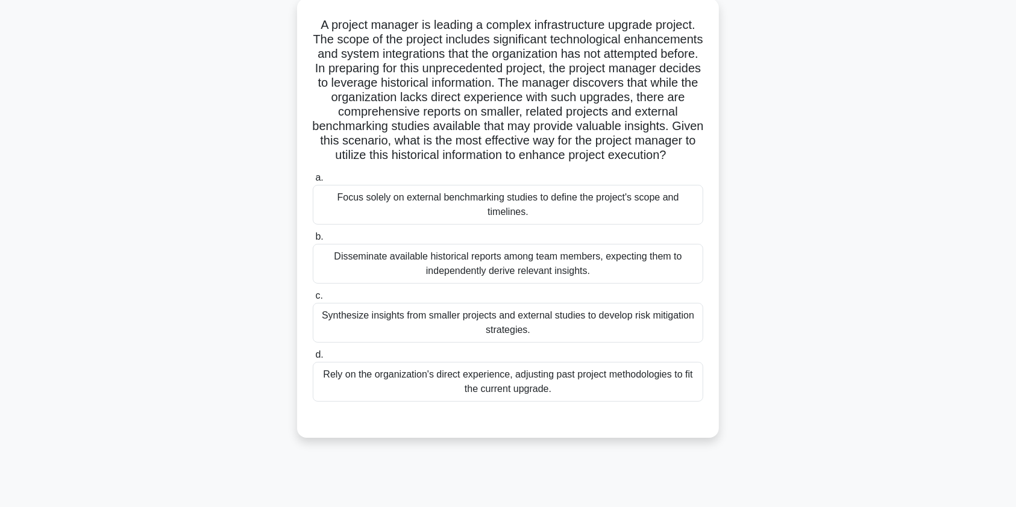
click at [428, 338] on div "Synthesize insights from smaller projects and external studies to develop risk …" at bounding box center [508, 323] width 390 height 40
click at [313, 300] on input "c. Synthesize insights from smaller projects and external studies to develop ri…" at bounding box center [313, 296] width 0 height 8
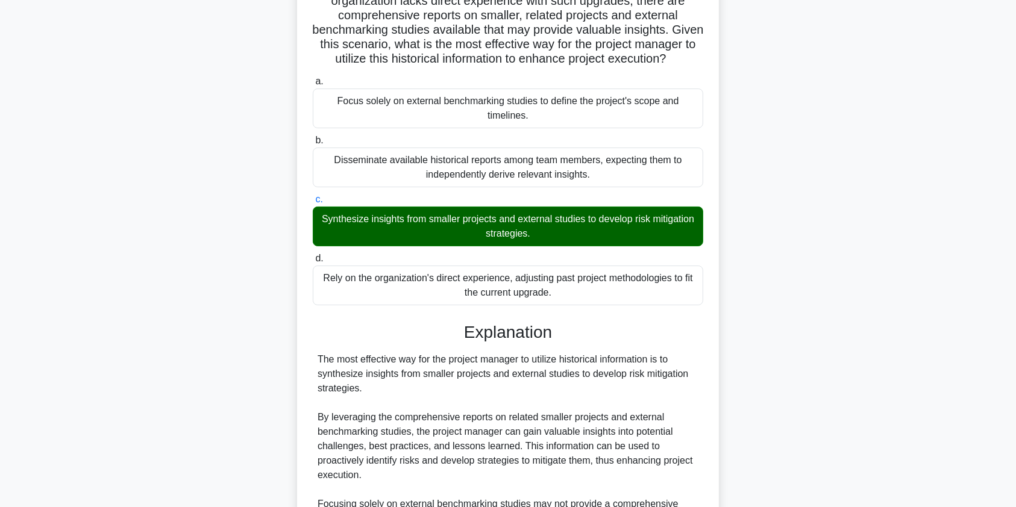
scroll to position [424, 0]
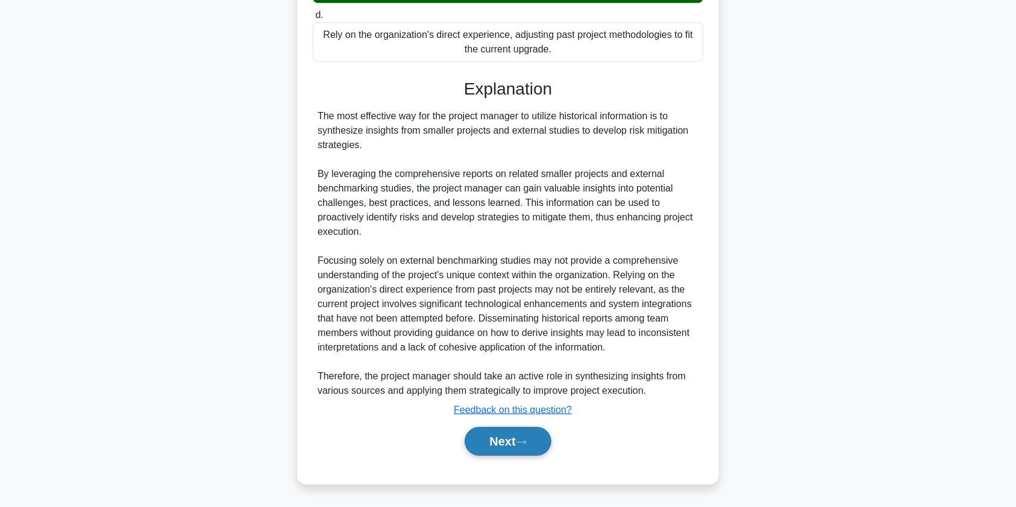
click at [492, 449] on button "Next" at bounding box center [508, 441] width 86 height 29
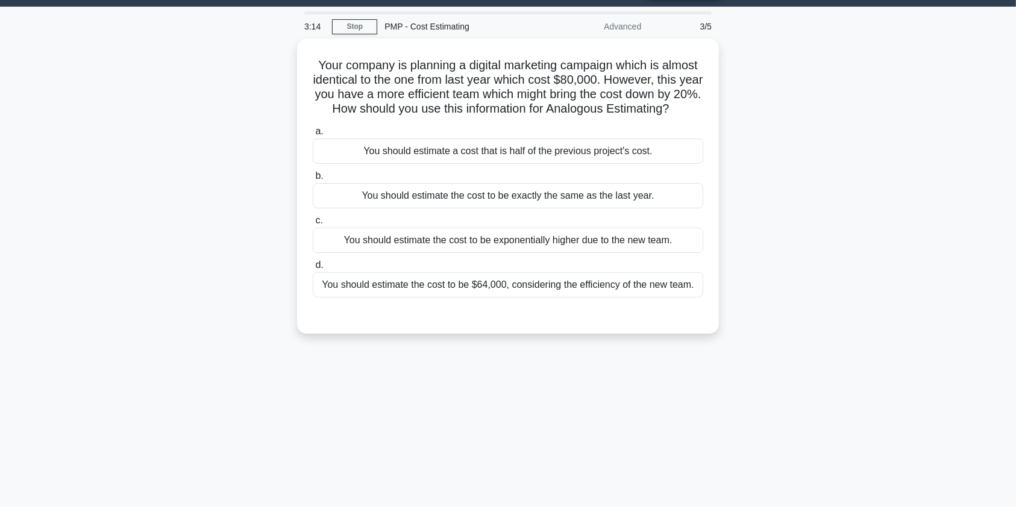
scroll to position [0, 0]
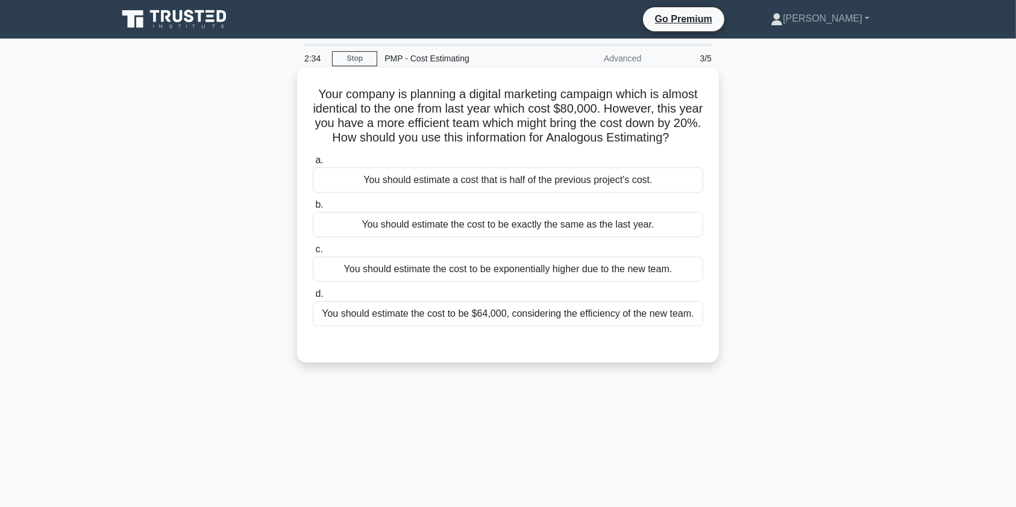
click at [449, 327] on div "You should estimate the cost to be $64,000, considering the efficiency of the n…" at bounding box center [508, 313] width 390 height 25
click at [313, 298] on input "d. You should estimate the cost to be $64,000, considering the efficiency of th…" at bounding box center [313, 294] width 0 height 8
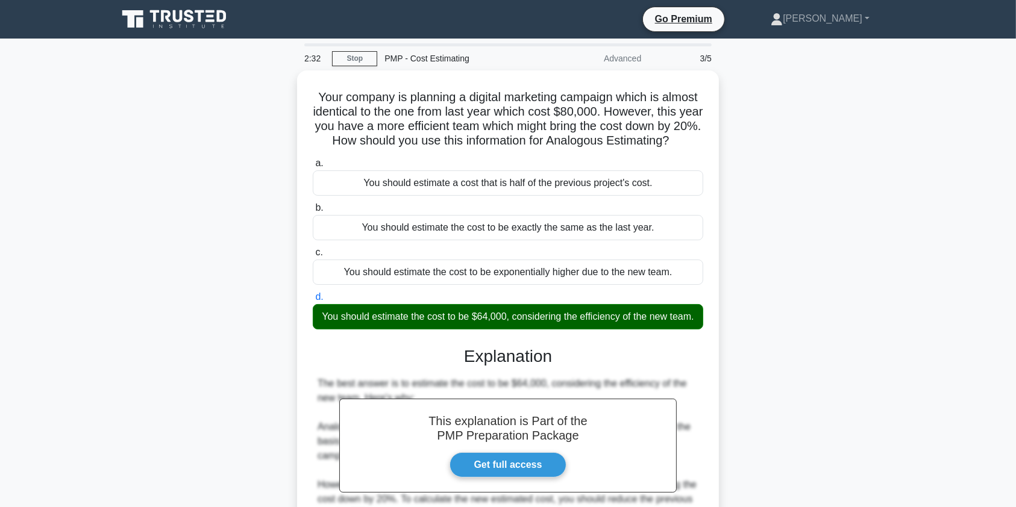
scroll to position [221, 0]
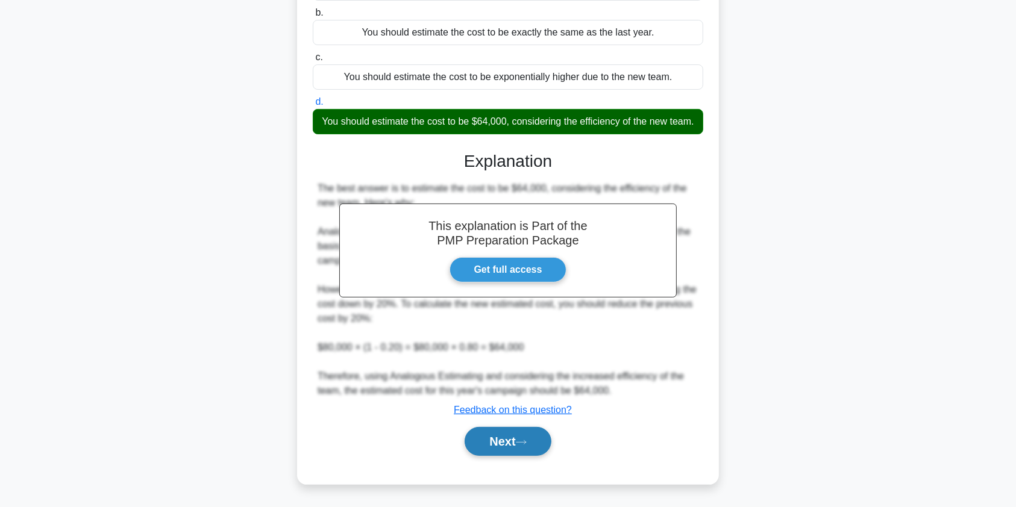
click at [493, 450] on button "Next" at bounding box center [508, 441] width 86 height 29
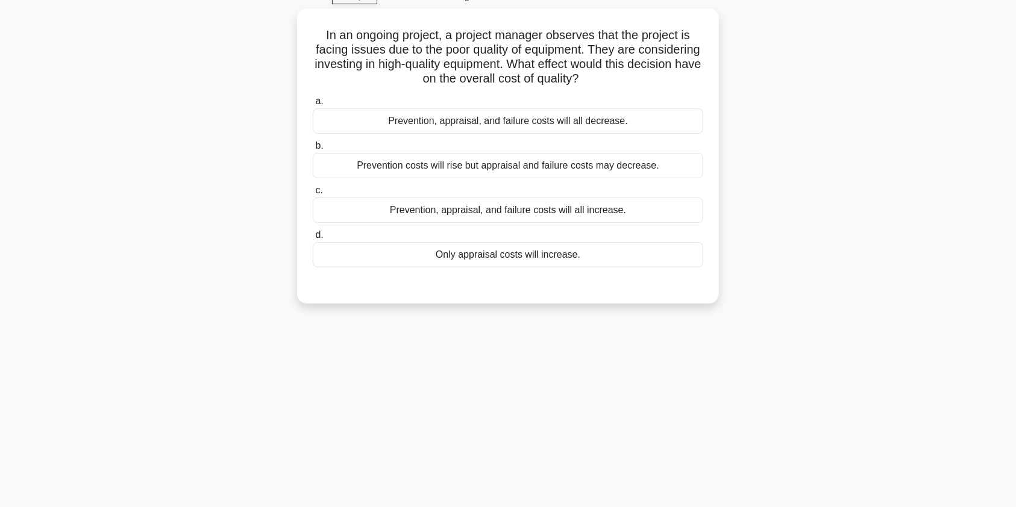
scroll to position [0, 0]
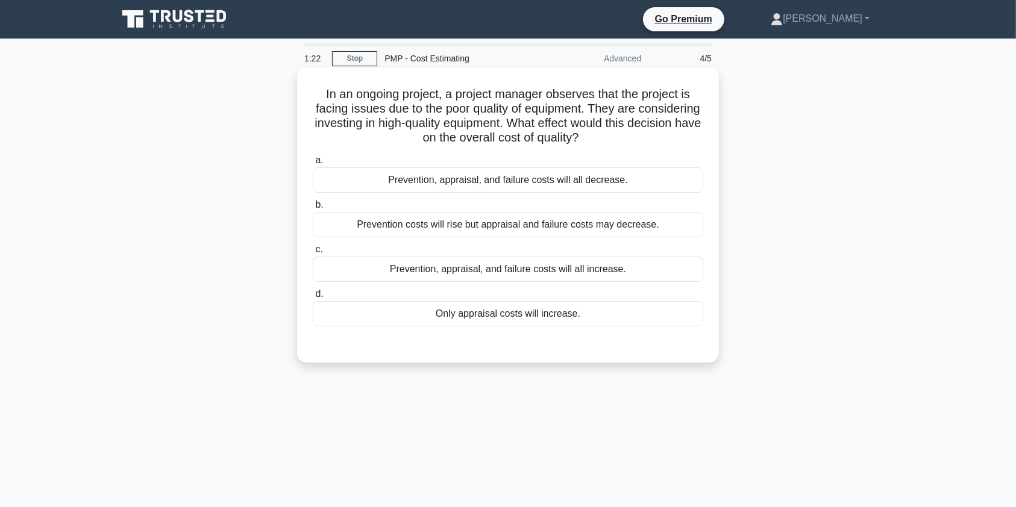
click at [417, 230] on div "Prevention costs will rise but appraisal and failure costs may decrease." at bounding box center [508, 224] width 390 height 25
click at [313, 209] on input "b. Prevention costs will rise but appraisal and failure costs may decrease." at bounding box center [313, 205] width 0 height 8
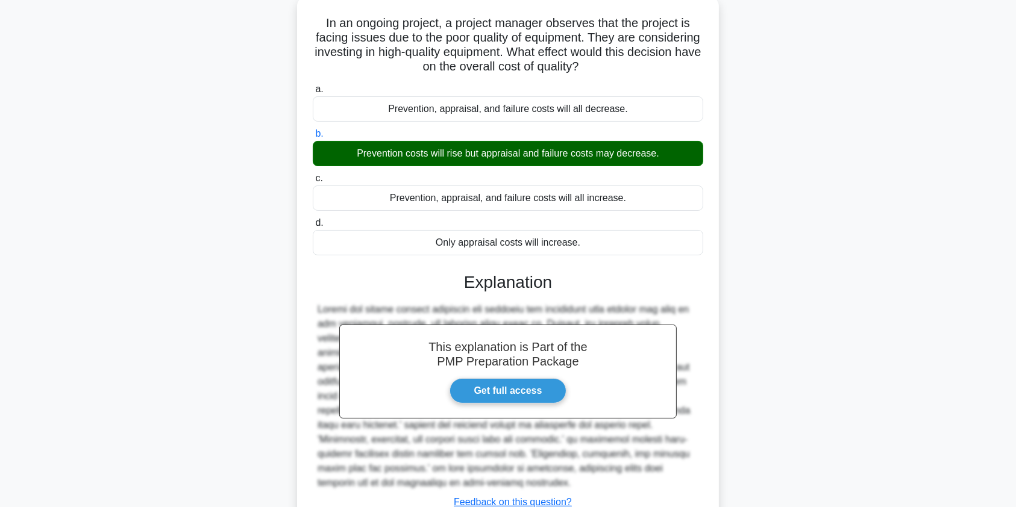
scroll to position [149, 0]
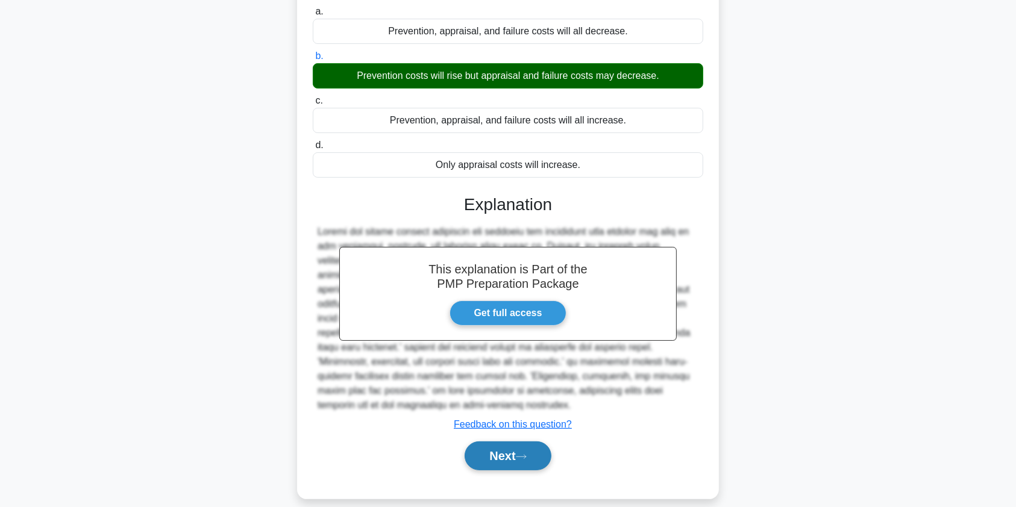
click at [492, 443] on button "Next" at bounding box center [508, 456] width 86 height 29
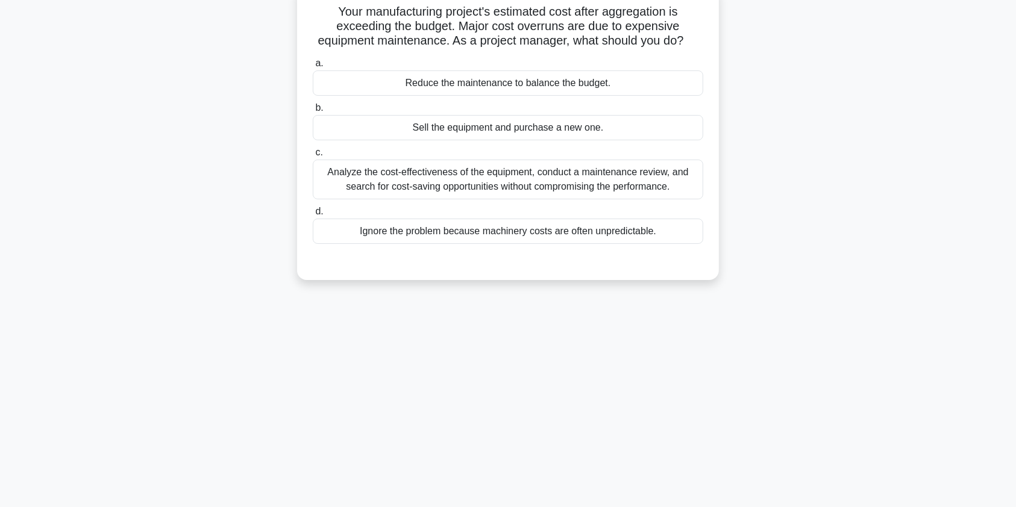
scroll to position [0, 0]
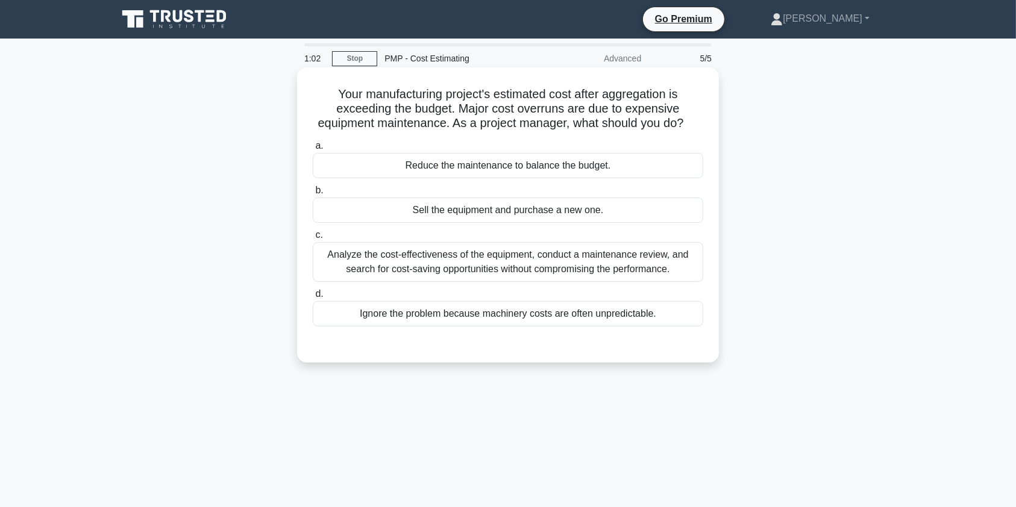
click at [606, 268] on div "Analyze the cost-effectiveness of the equipment, conduct a maintenance review, …" at bounding box center [508, 262] width 390 height 40
click at [313, 239] on input "c. Analyze the cost-effectiveness of the equipment, conduct a maintenance revie…" at bounding box center [313, 235] width 0 height 8
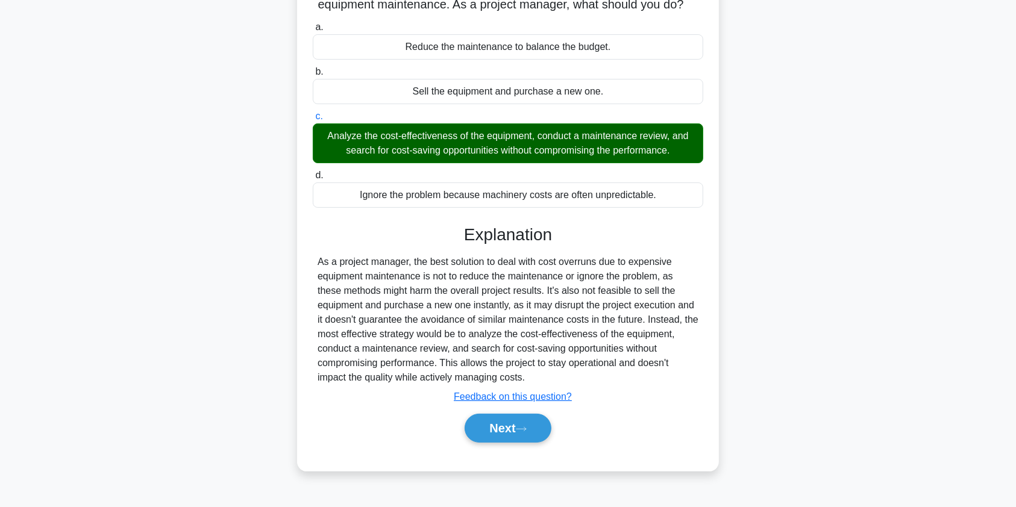
scroll to position [144, 0]
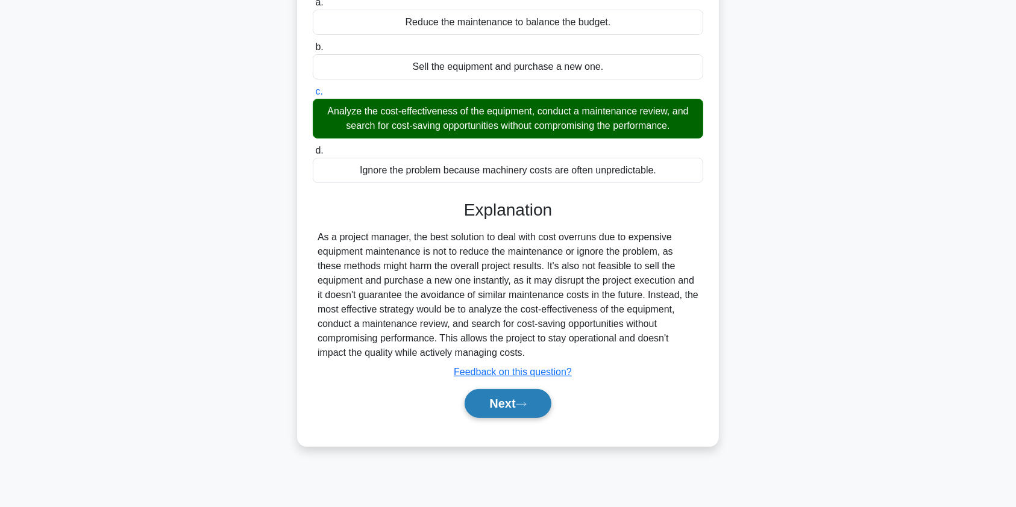
click at [497, 402] on button "Next" at bounding box center [508, 403] width 86 height 29
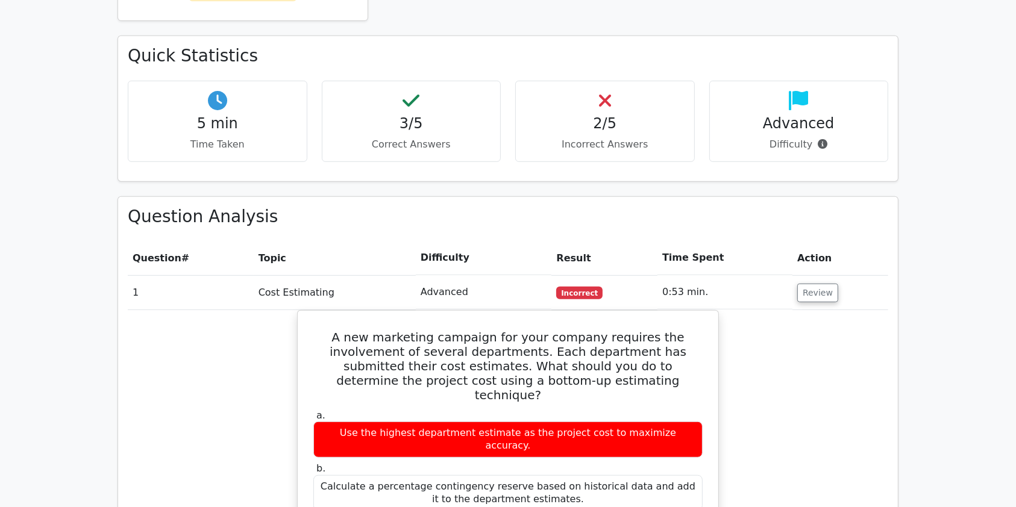
scroll to position [683, 0]
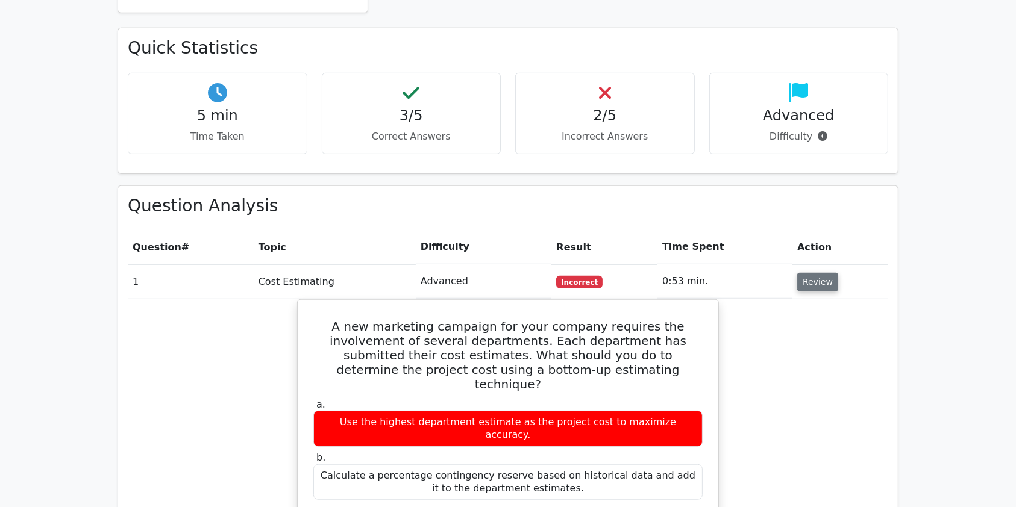
click at [818, 273] on button "Review" at bounding box center [817, 282] width 41 height 19
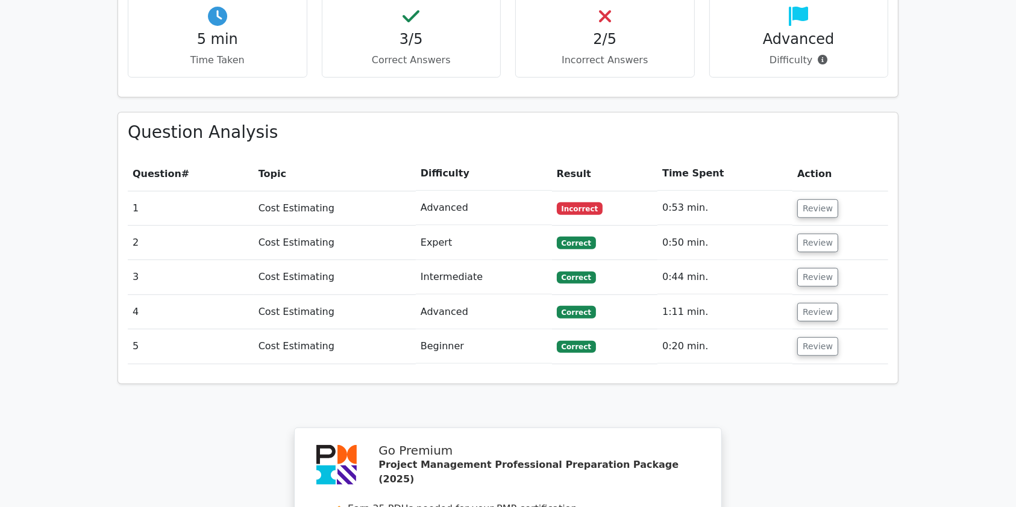
scroll to position [795, 0]
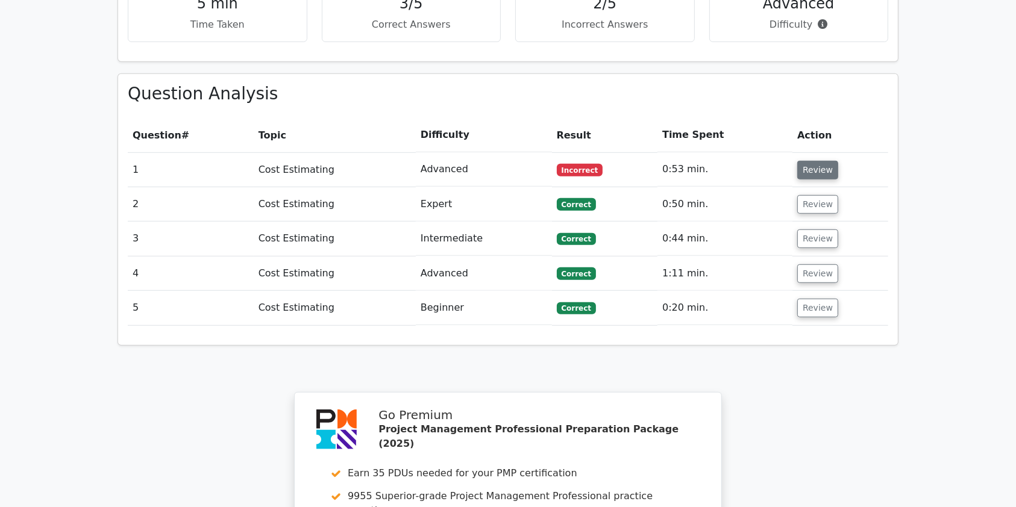
click at [815, 161] on button "Review" at bounding box center [817, 170] width 41 height 19
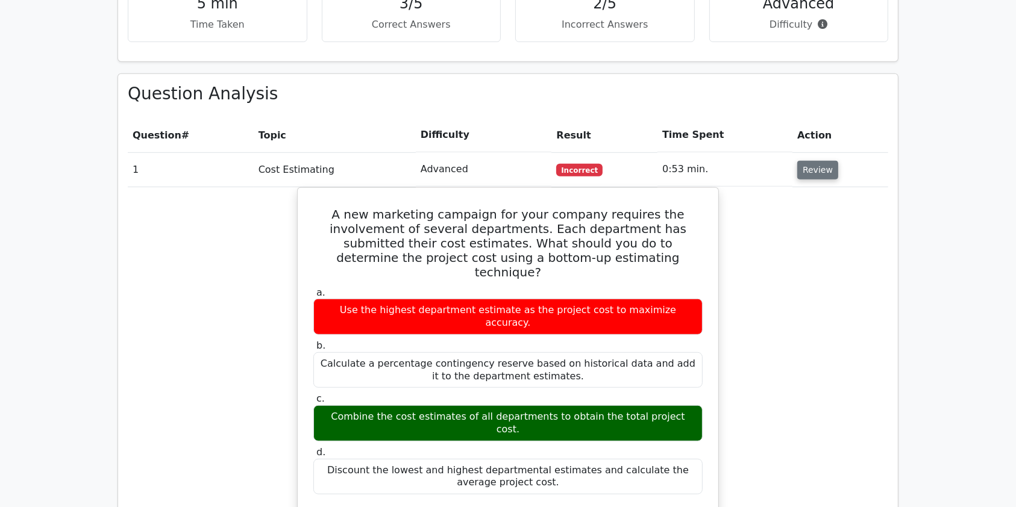
click at [815, 161] on button "Review" at bounding box center [817, 170] width 41 height 19
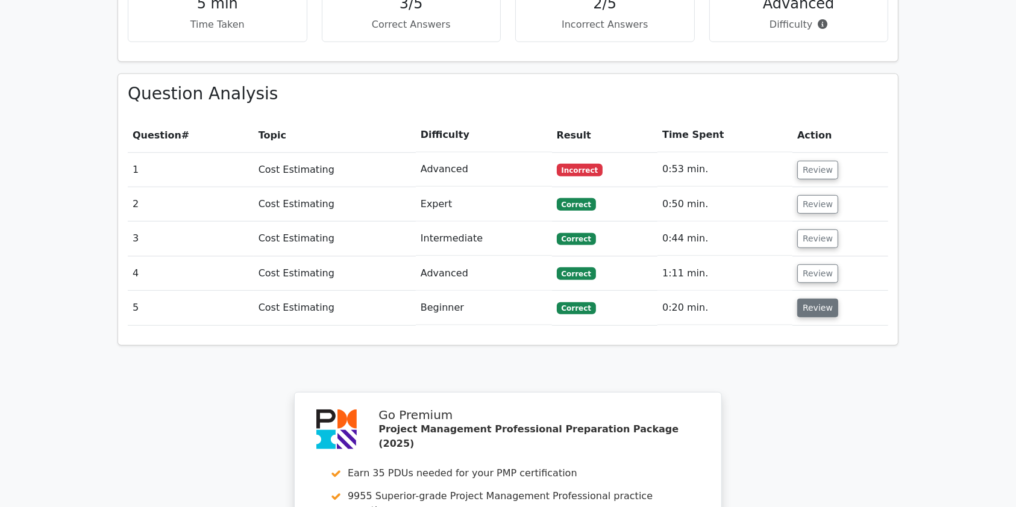
click at [815, 299] on button "Review" at bounding box center [817, 308] width 41 height 19
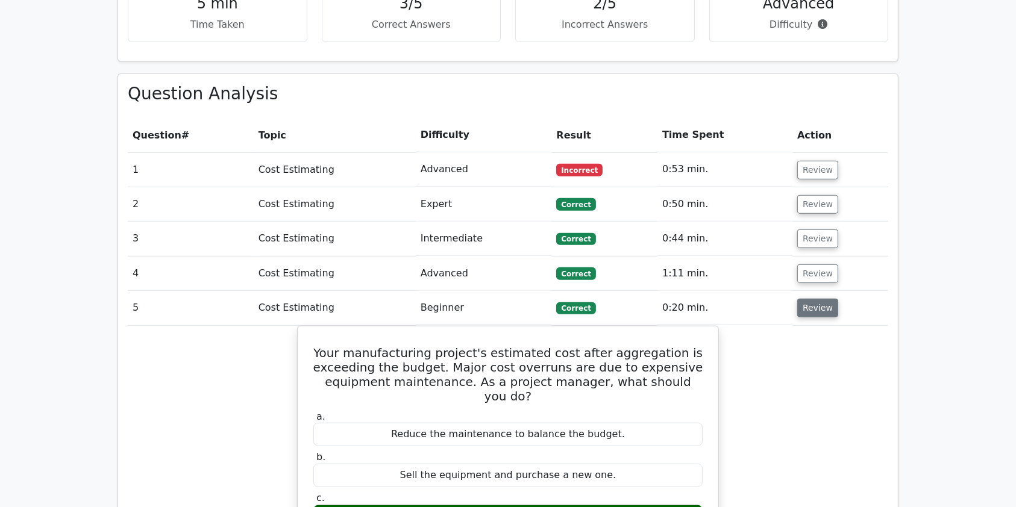
click at [815, 299] on button "Review" at bounding box center [817, 308] width 41 height 19
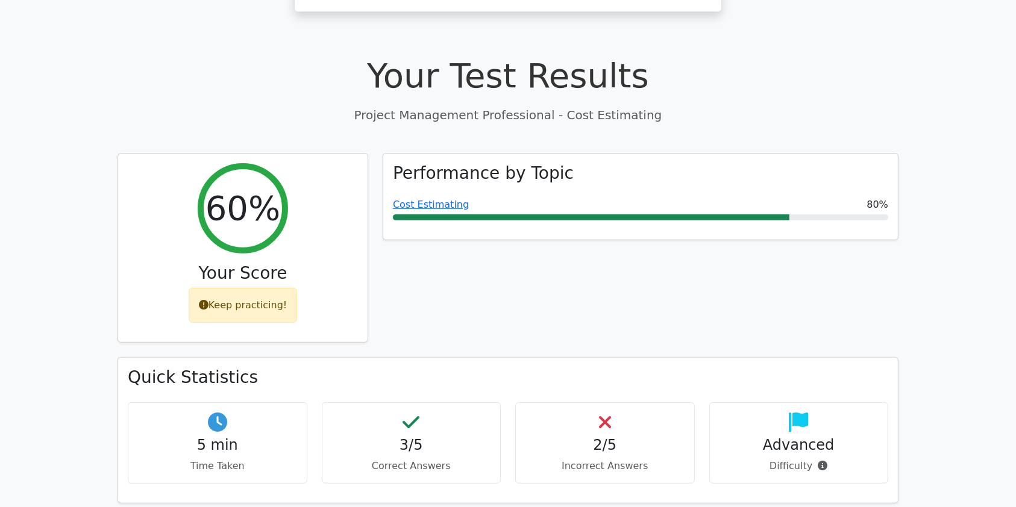
scroll to position [342, 0]
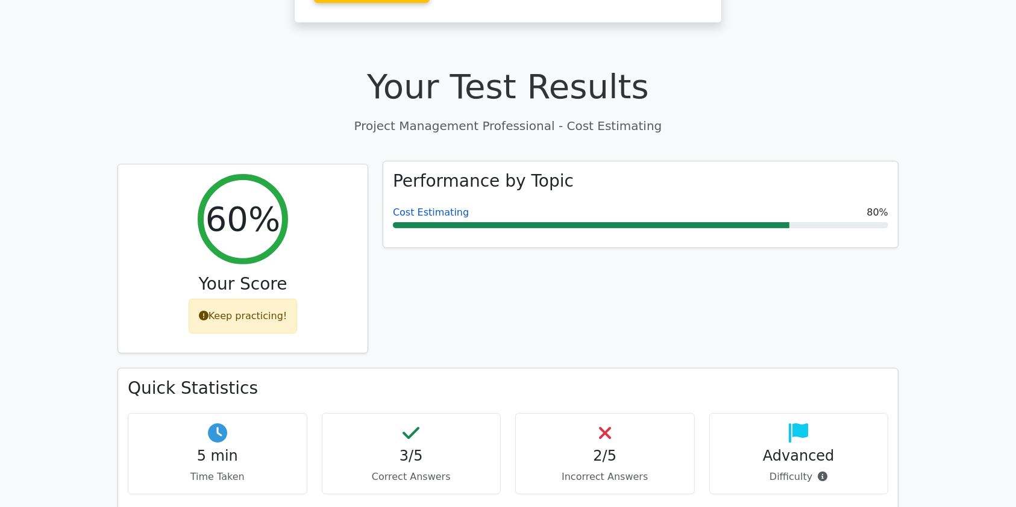
click at [425, 207] on link "Cost Estimating" at bounding box center [431, 212] width 76 height 11
